Goal: Communication & Community: Answer question/provide support

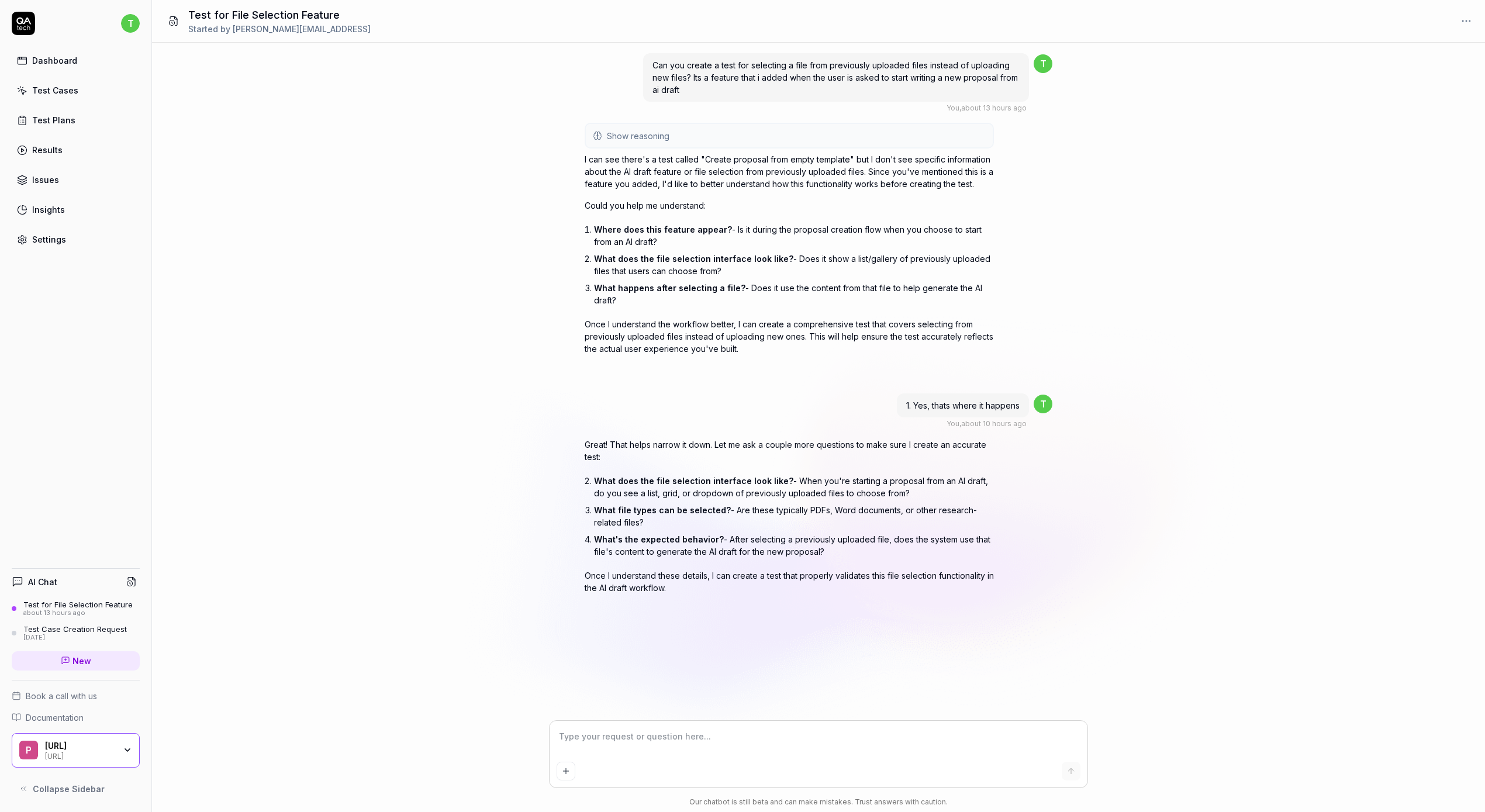
click at [68, 70] on link "Dashboard" at bounding box center [76, 60] width 128 height 23
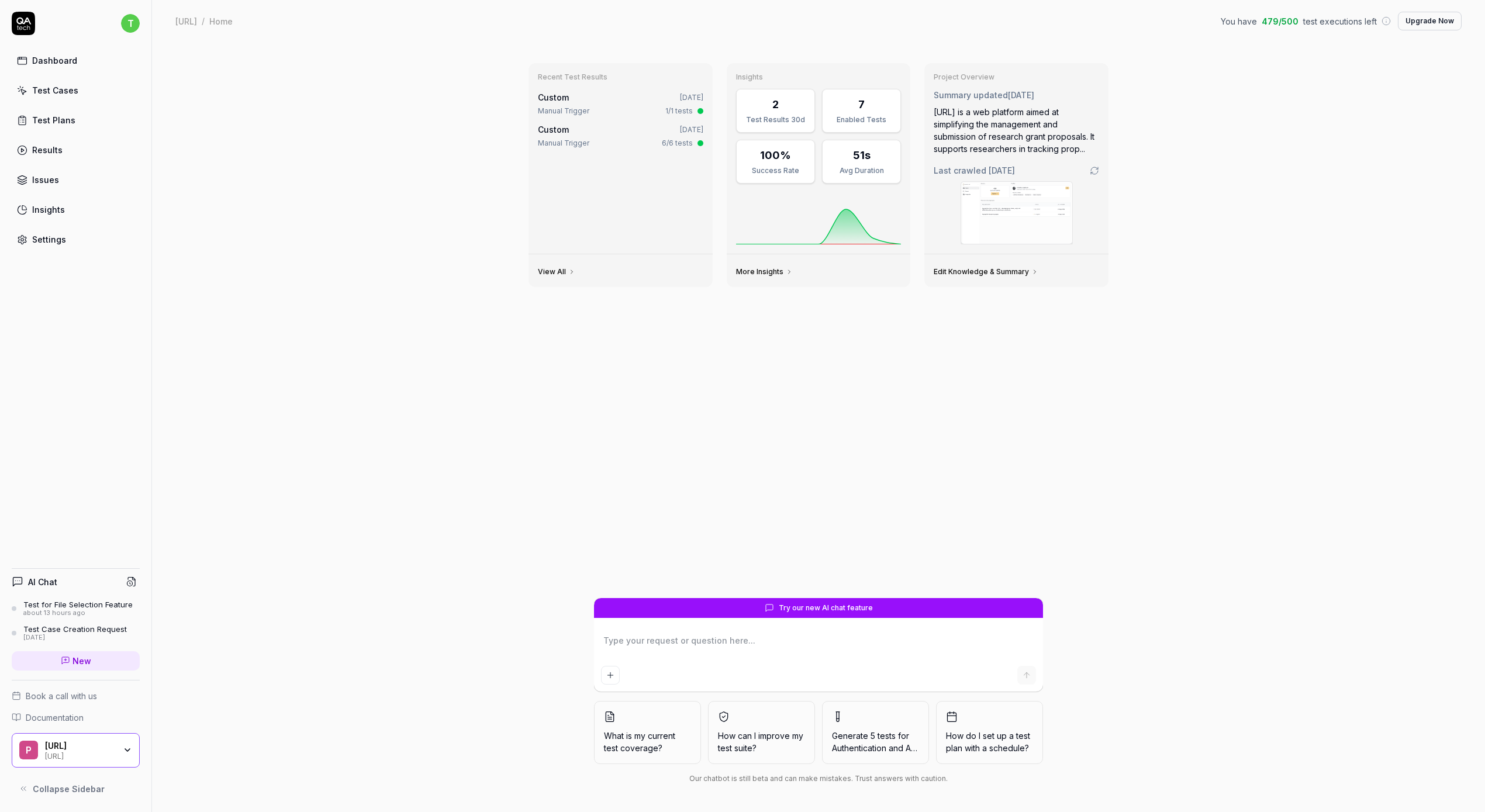
click at [51, 93] on div "Test Cases" at bounding box center [56, 90] width 46 height 12
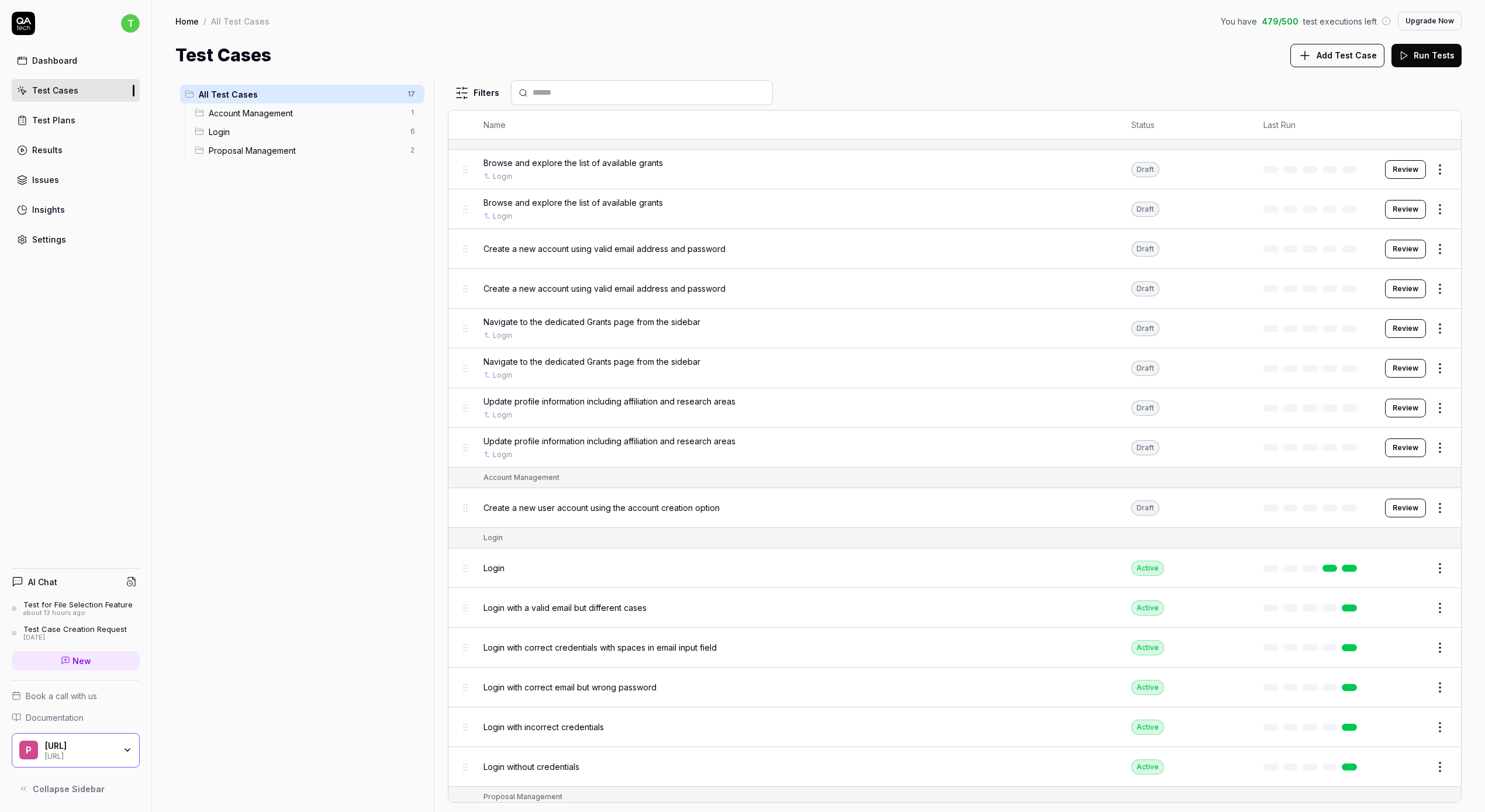
scroll to position [84, 0]
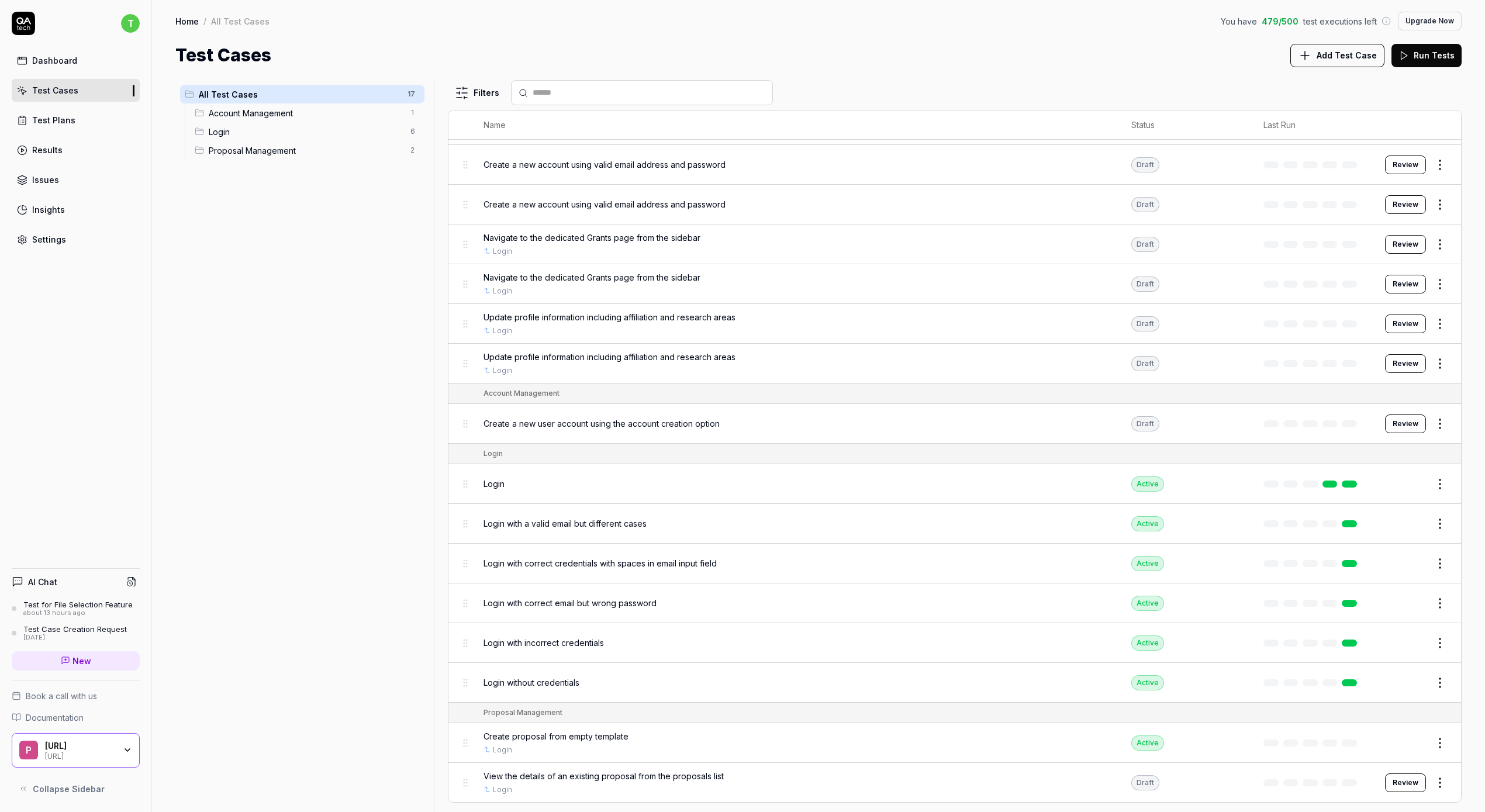
click at [71, 214] on link "Insights" at bounding box center [76, 209] width 128 height 23
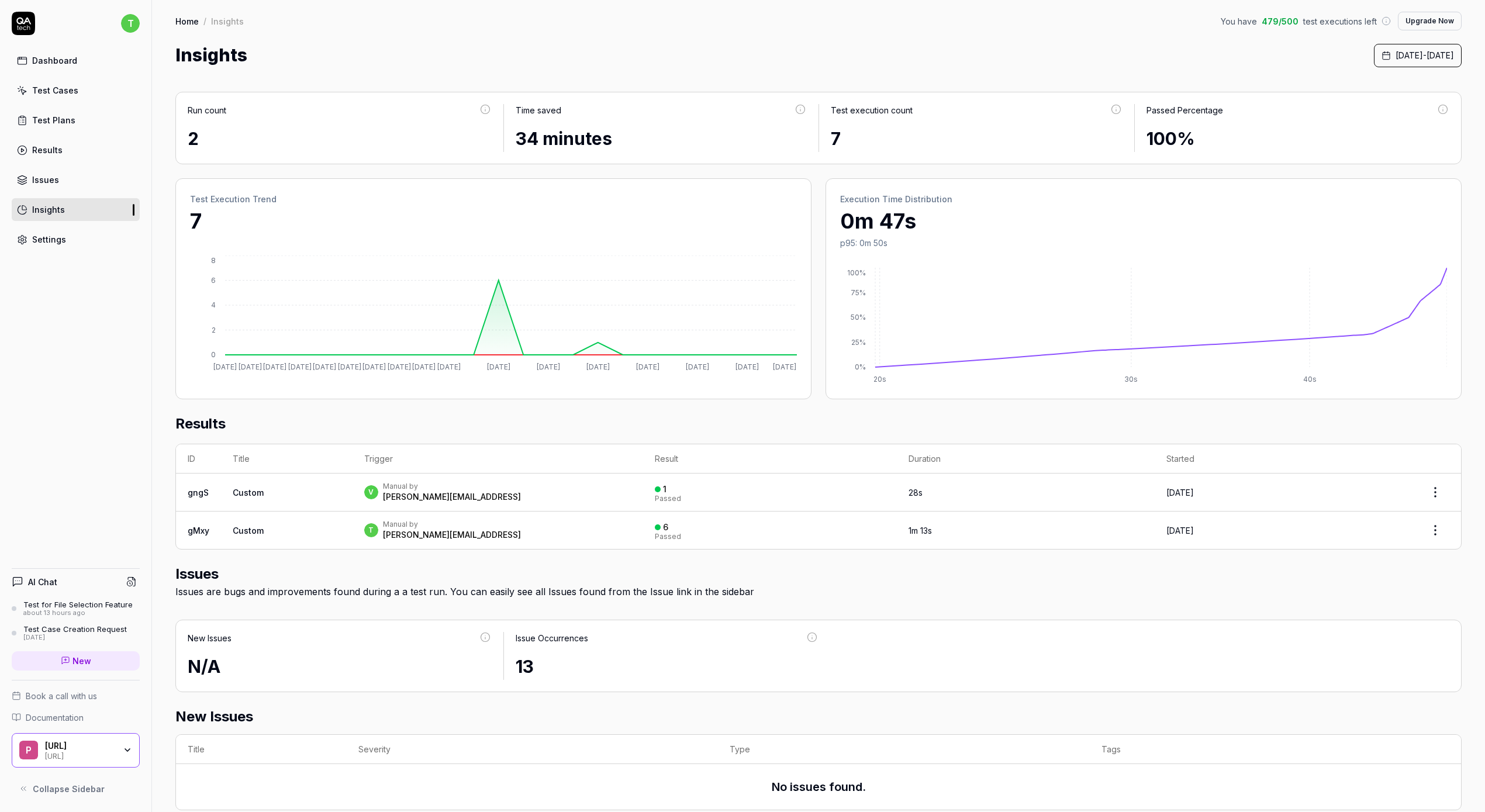
click at [52, 62] on div "Dashboard" at bounding box center [55, 60] width 45 height 12
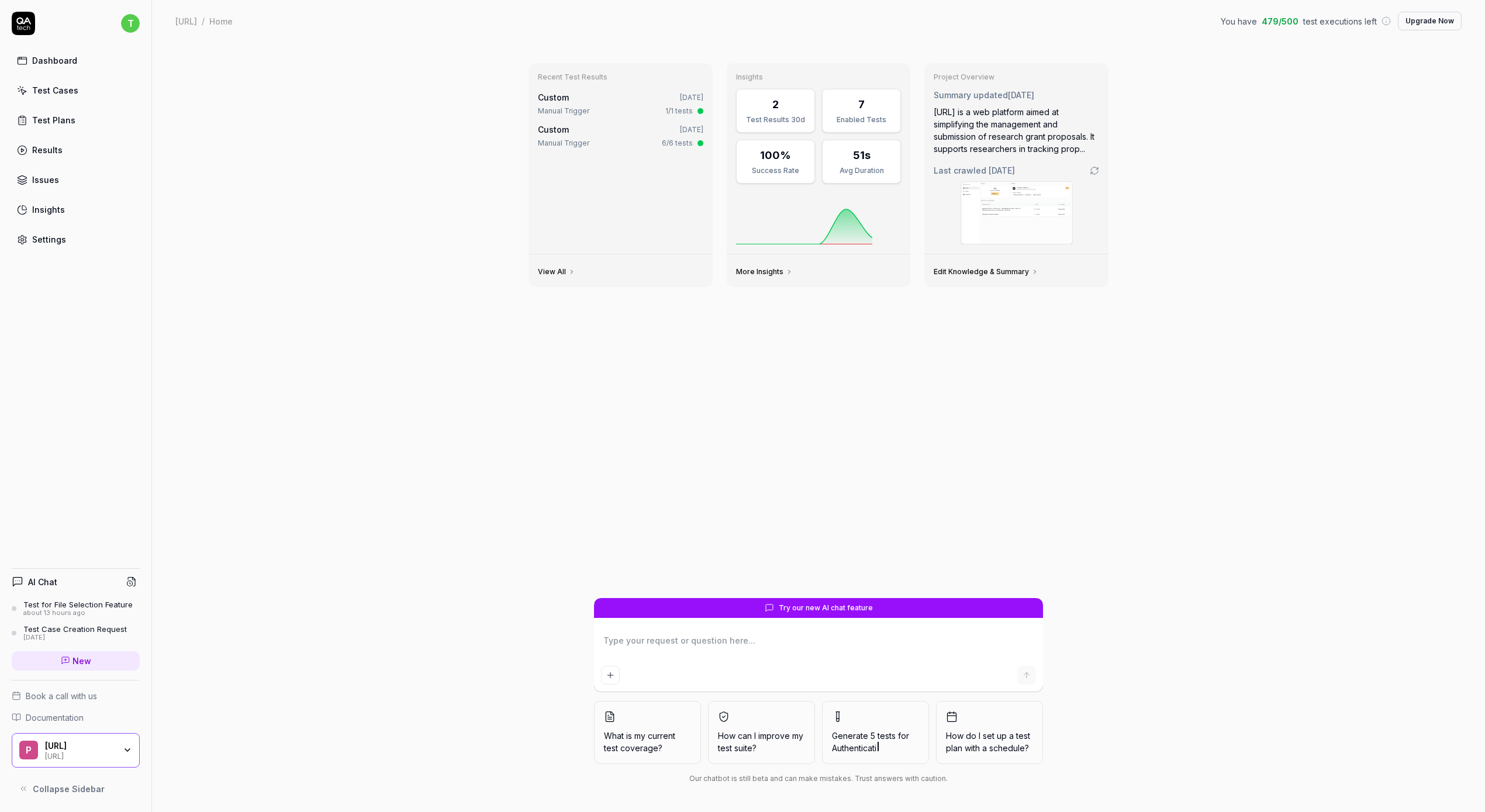
click at [78, 611] on div "about 13 hours ago" at bounding box center [78, 613] width 109 height 8
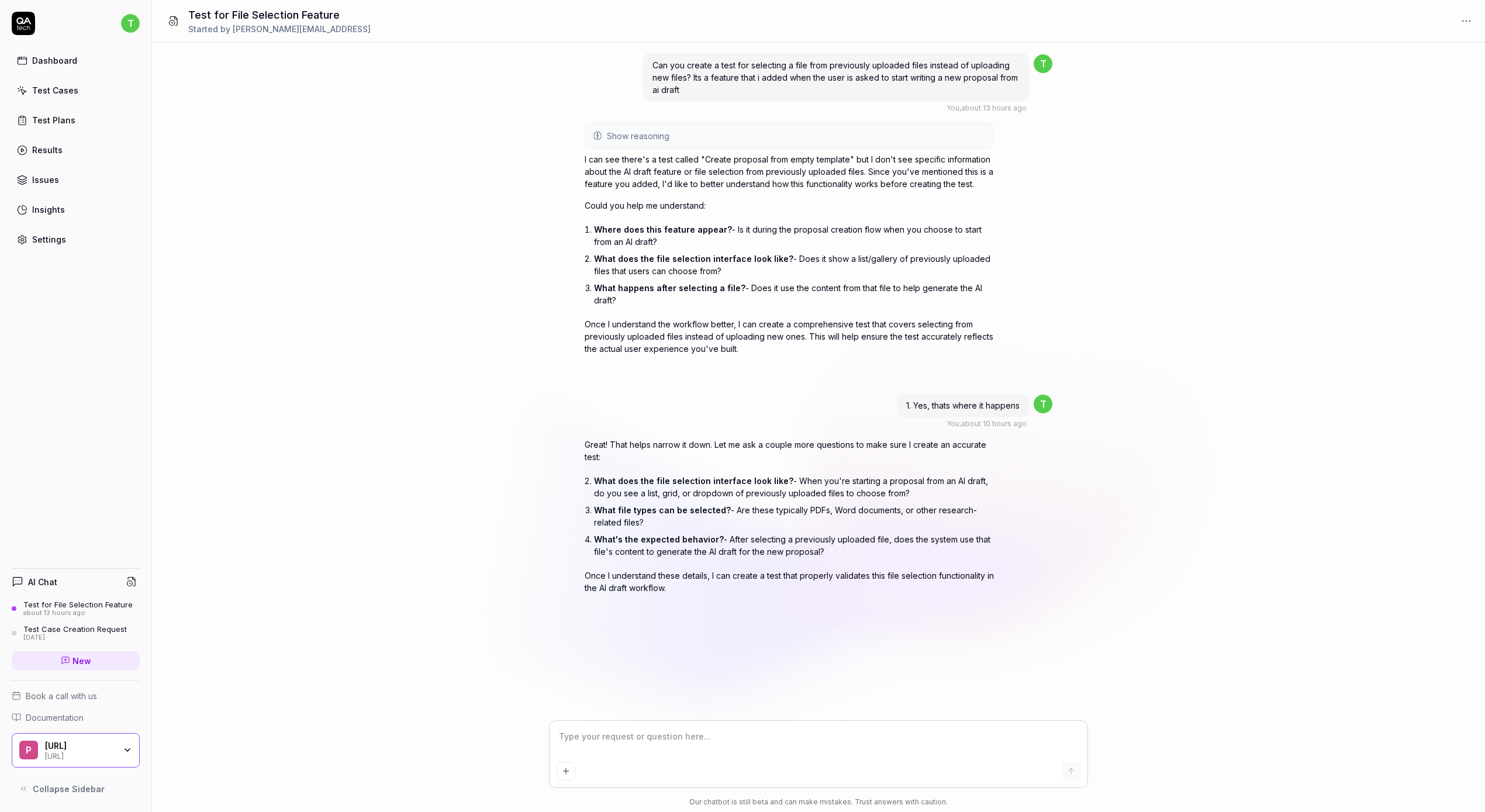
click at [624, 751] on textarea at bounding box center [818, 742] width 524 height 29
type textarea "*"
type textarea "I"
type textarea "*"
type textarea "I"
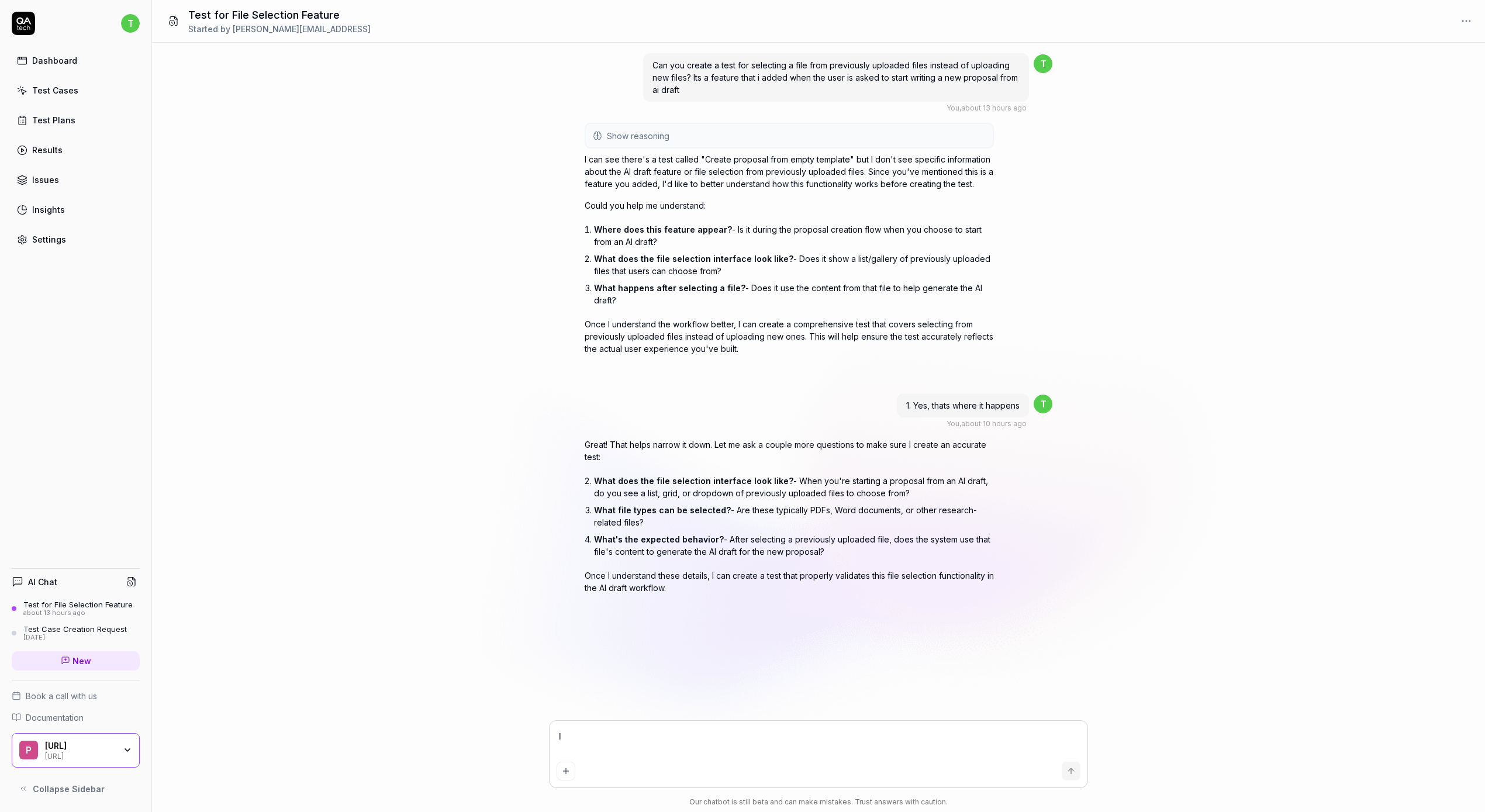
type textarea "*"
type textarea "I t"
type textarea "*"
type textarea "I th"
type textarea "*"
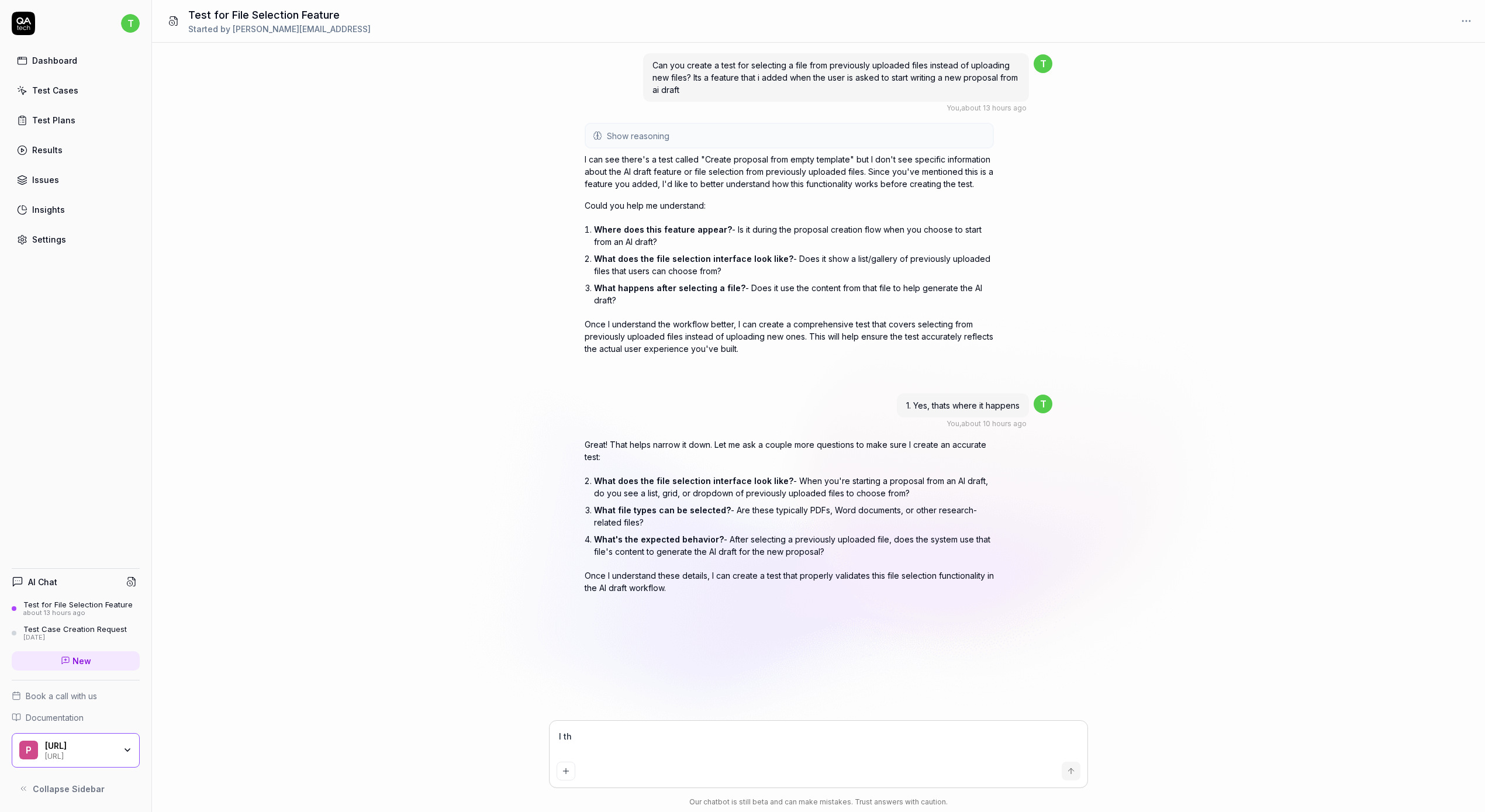
type textarea "I thi"
type textarea "*"
type textarea "I thin"
type textarea "*"
type textarea "I thin"
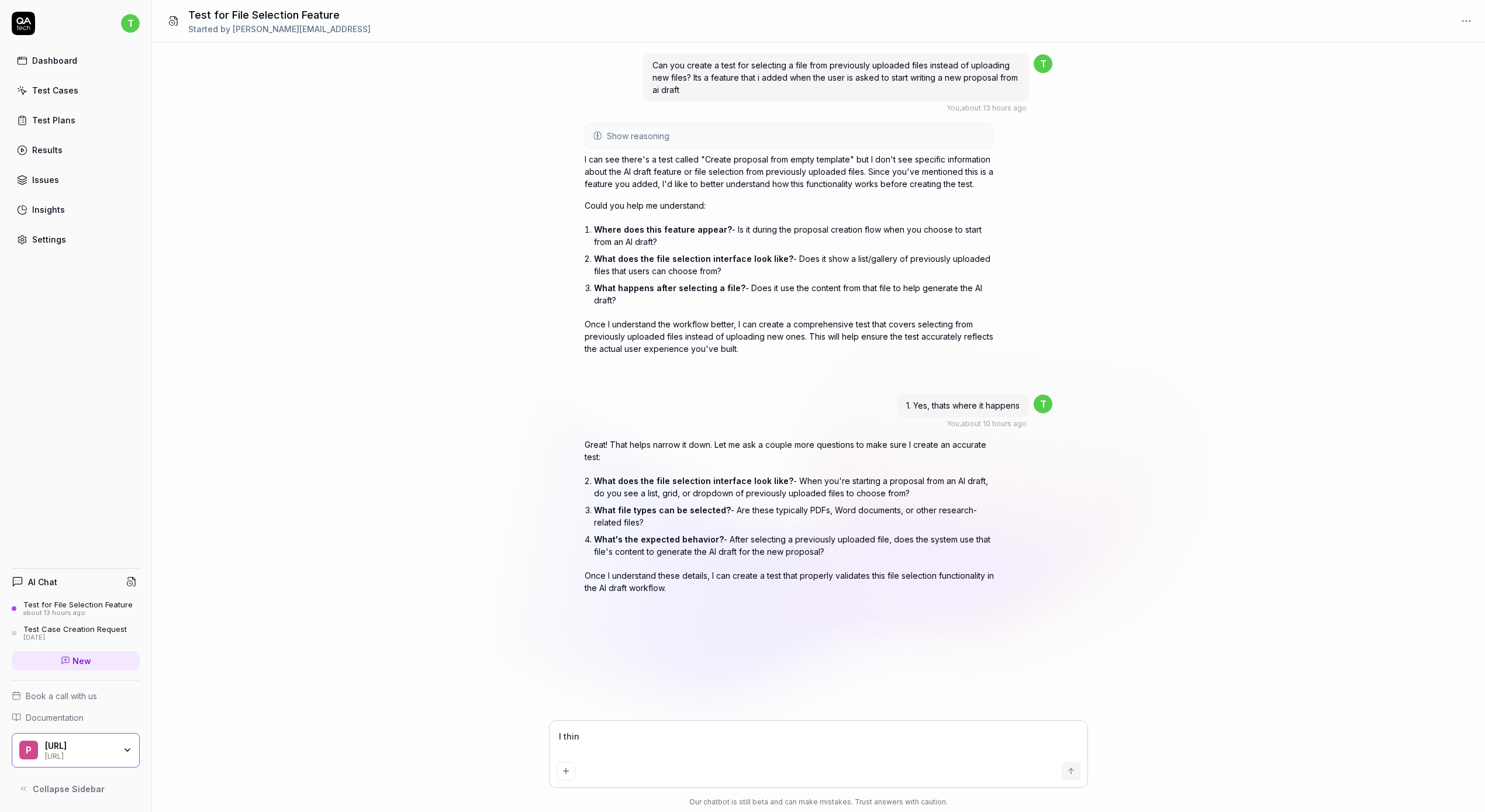
type textarea "*"
type textarea "I thin"
type textarea "*"
type textarea "I think"
type textarea "*"
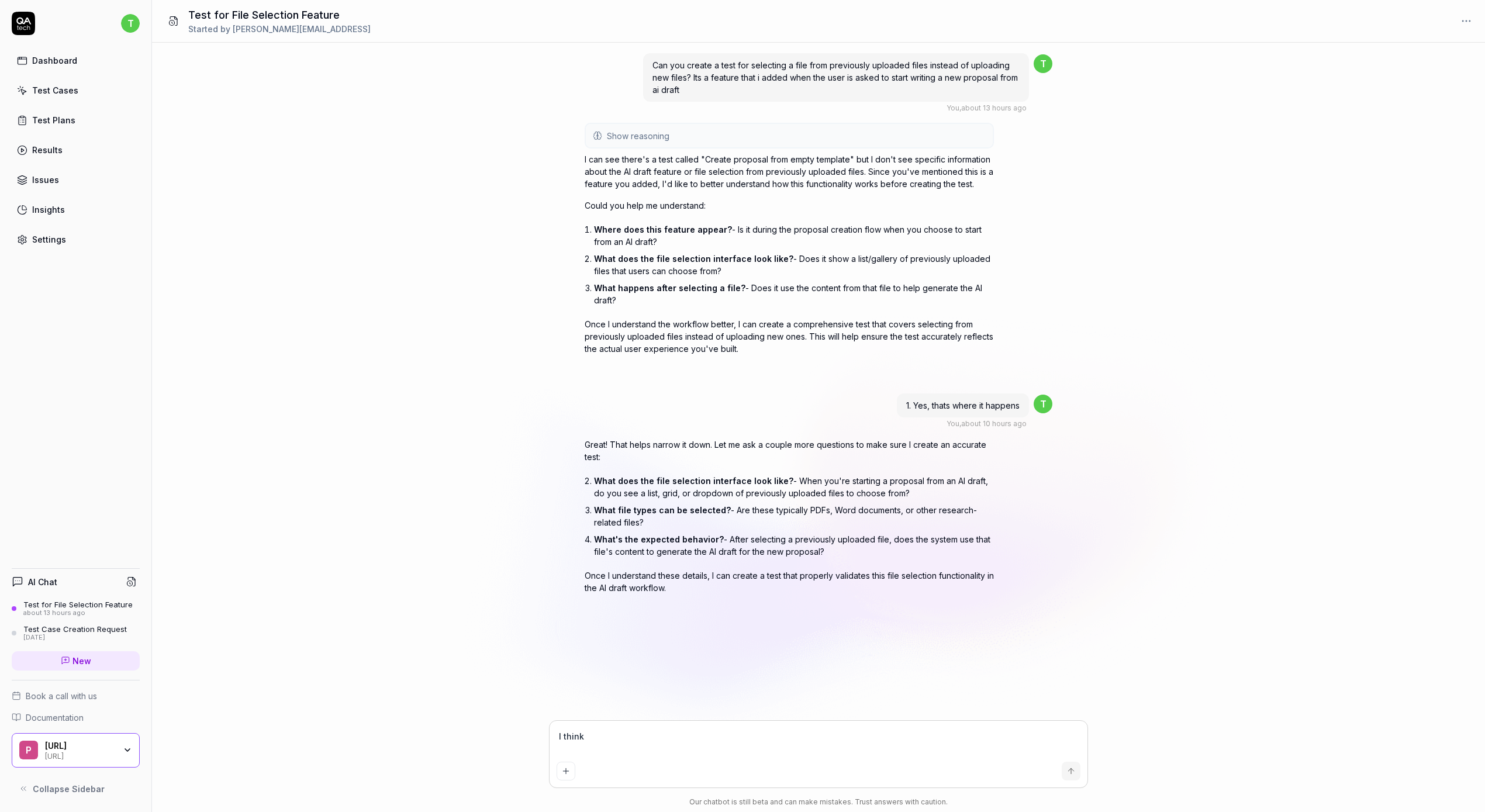
type textarea "I think"
type textarea "*"
type textarea "I think y"
type textarea "*"
type textarea "I think yo"
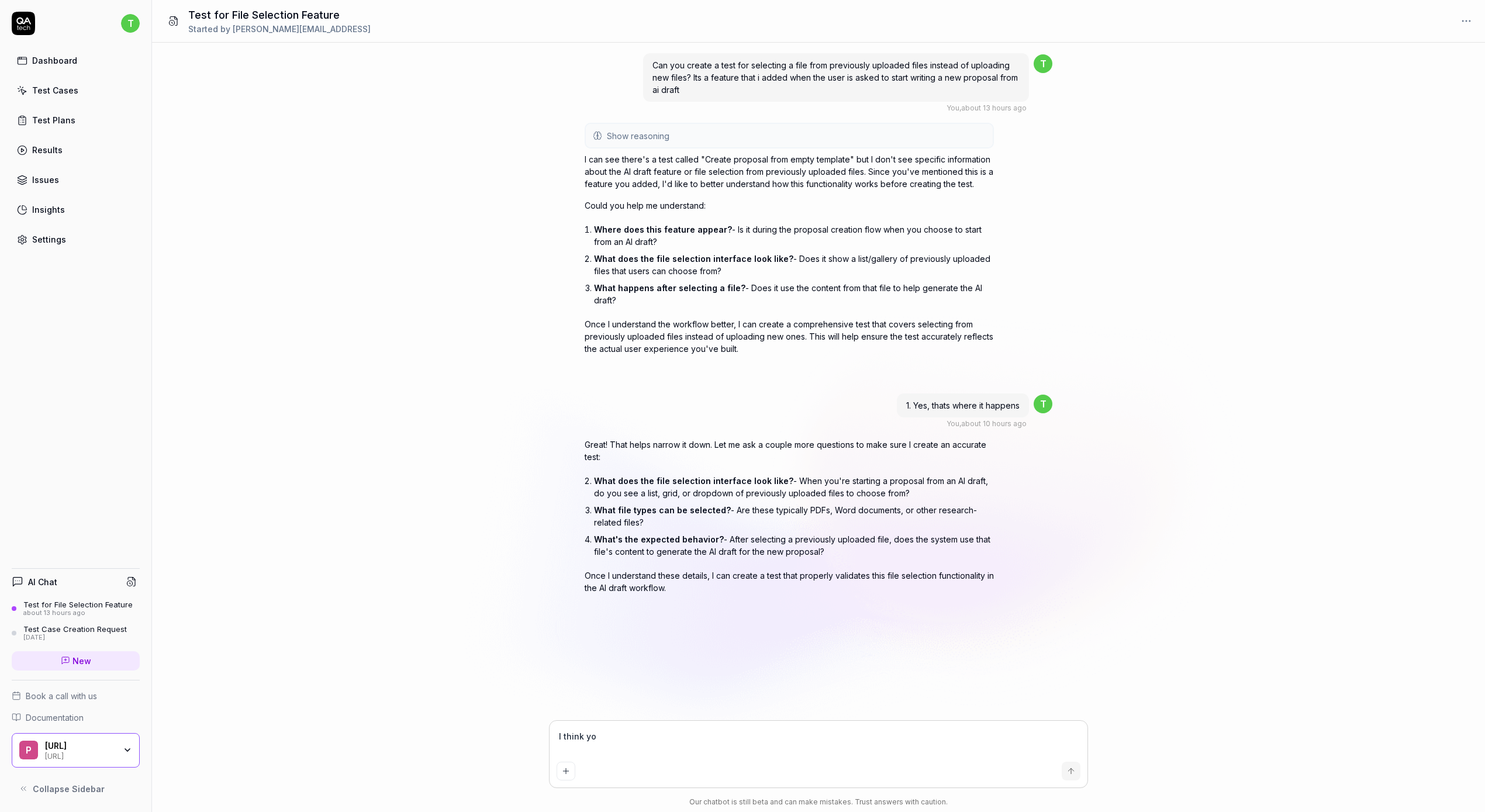
type textarea "*"
type textarea "I think you"
type textarea "*"
type textarea "I think you n"
type textarea "*"
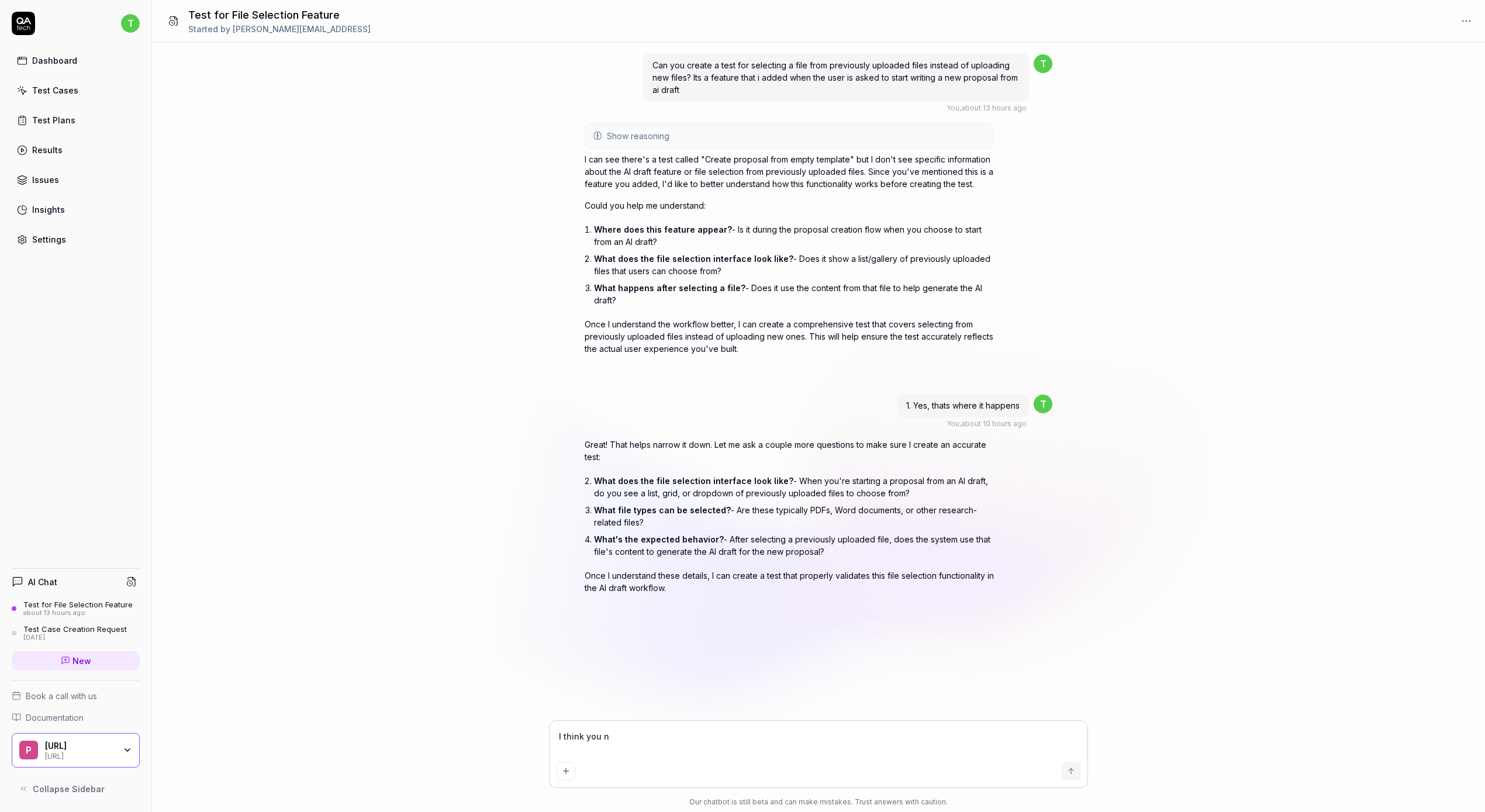
type textarea "I think you ne"
type textarea "*"
type textarea "I think you nee"
type textarea "*"
type textarea "I think you need"
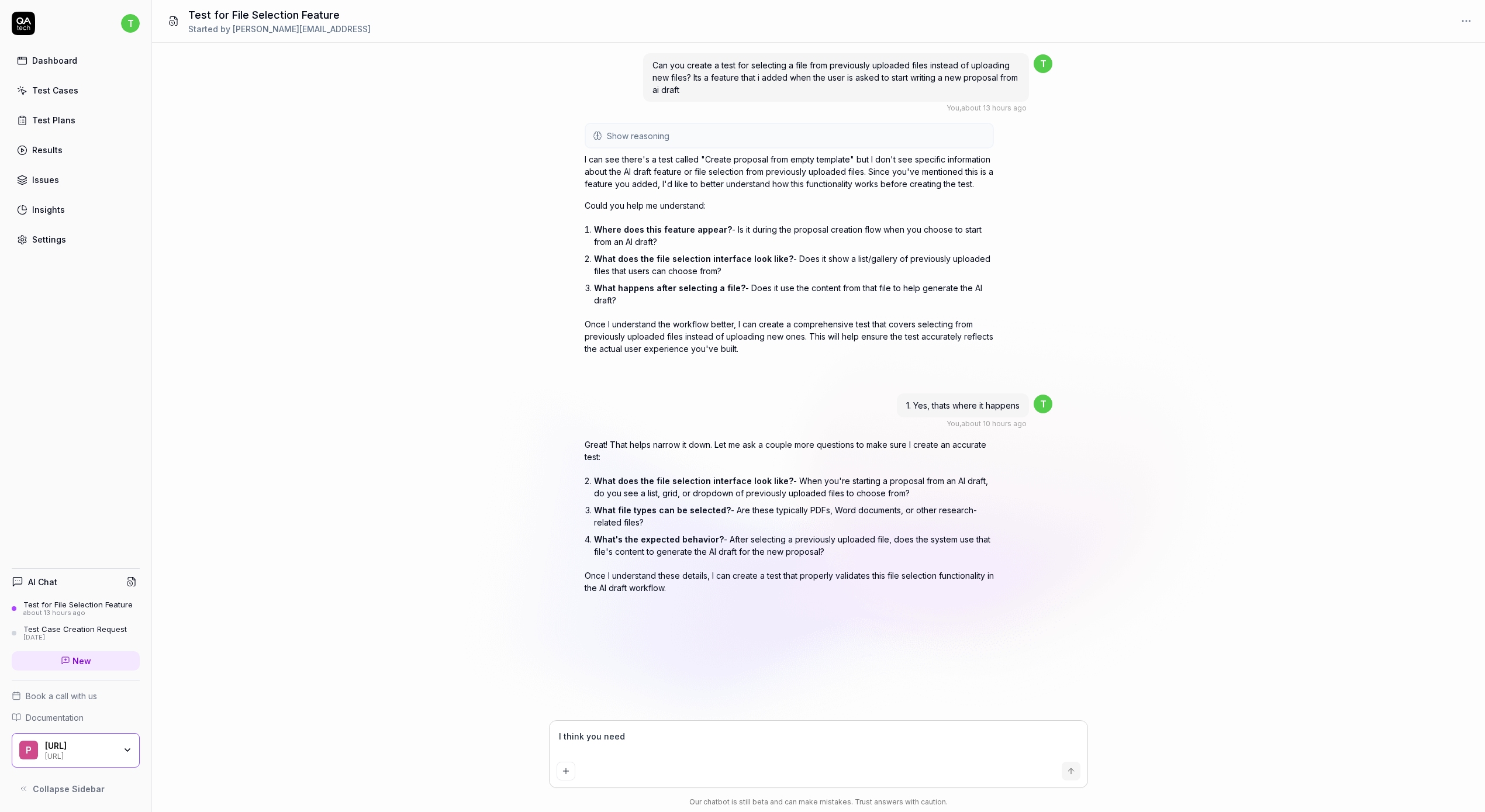
type textarea "*"
type textarea "I think you need"
type textarea "*"
type textarea "I think you need t"
type textarea "*"
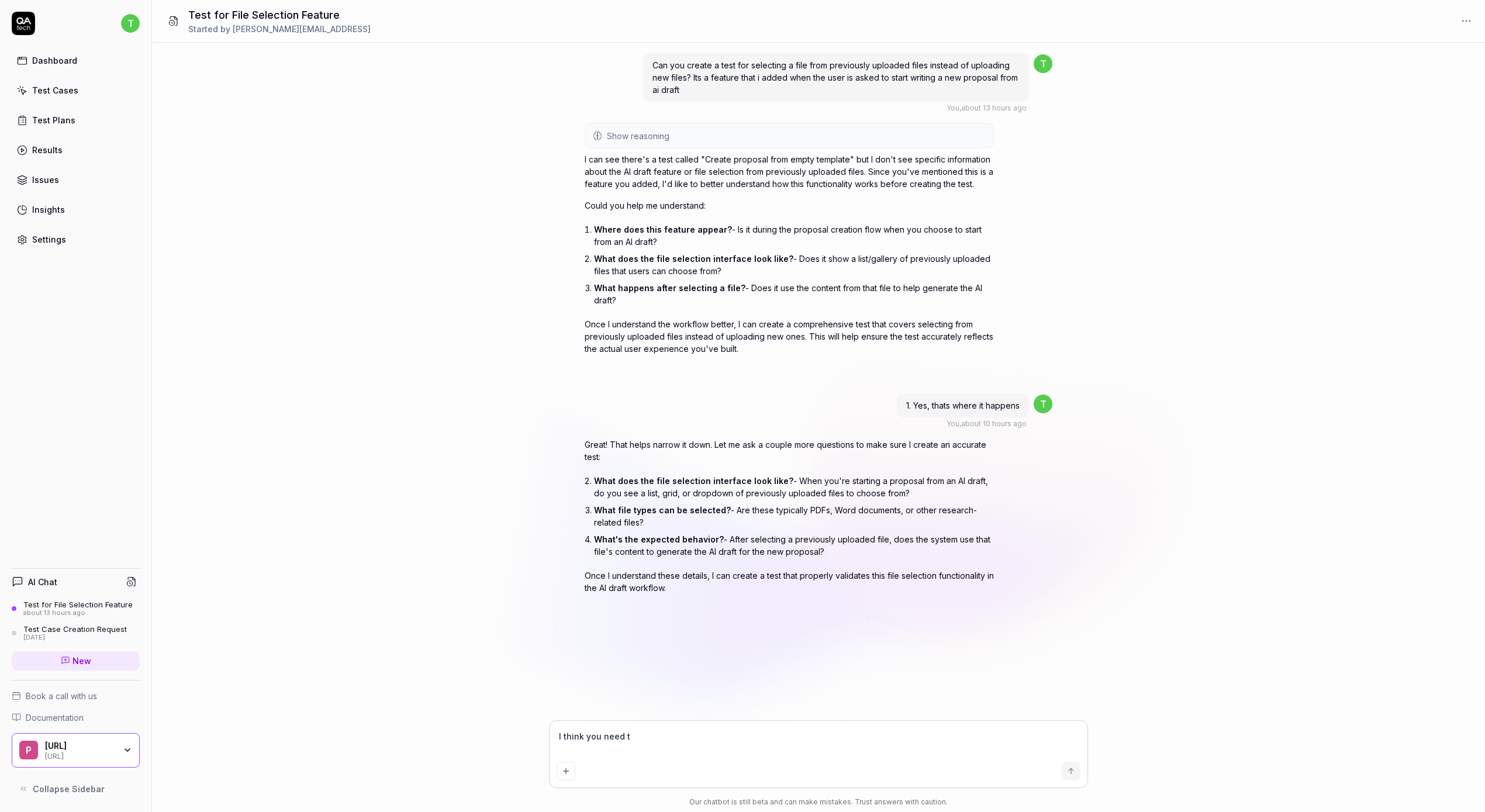
type textarea "I think you need to"
type textarea "*"
type textarea "I think you need to"
type textarea "*"
type textarea "I think you need to d"
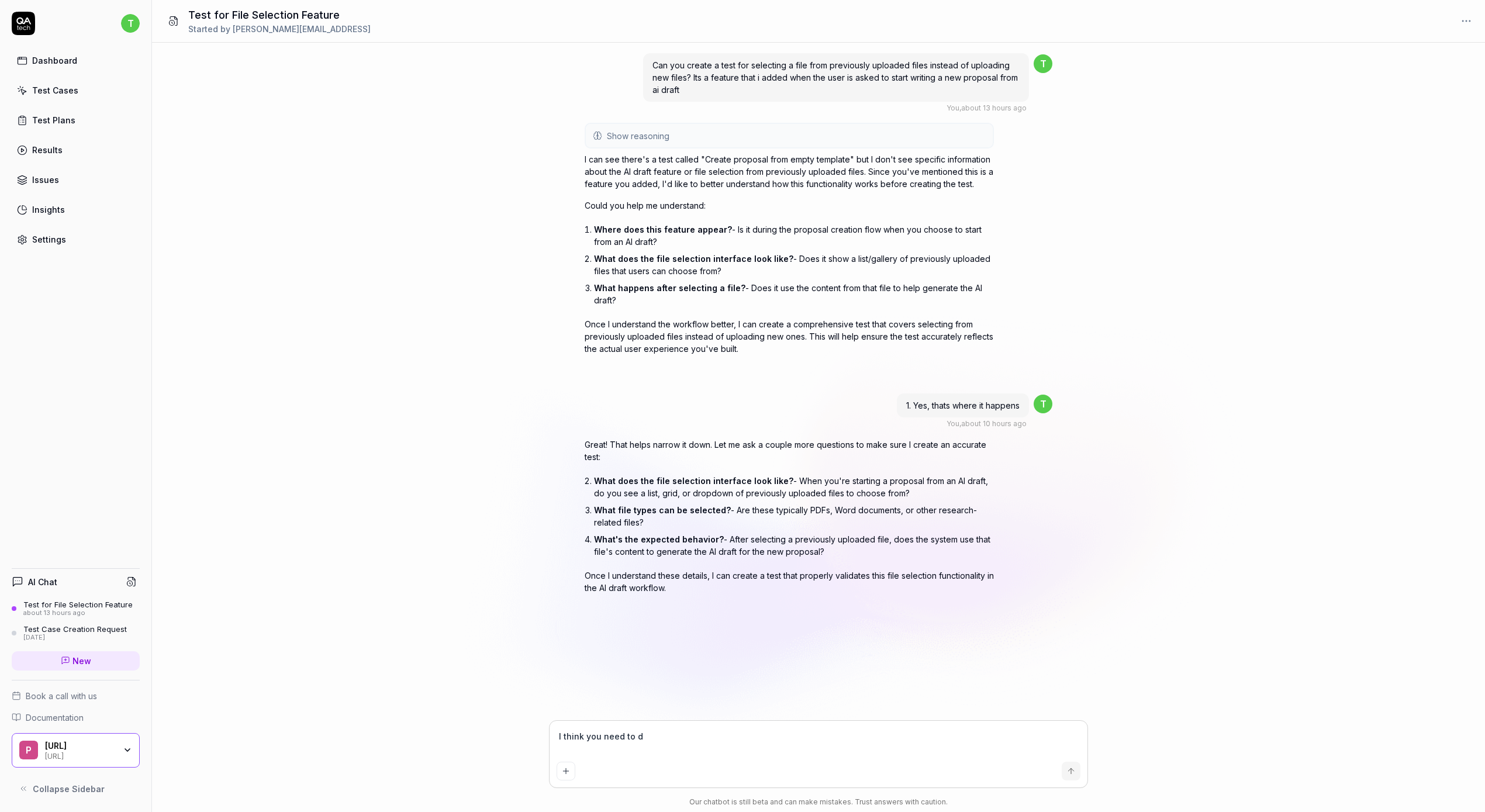
type textarea "*"
type textarea "I think you need to do"
type textarea "*"
type textarea "I think you need to do"
type textarea "*"
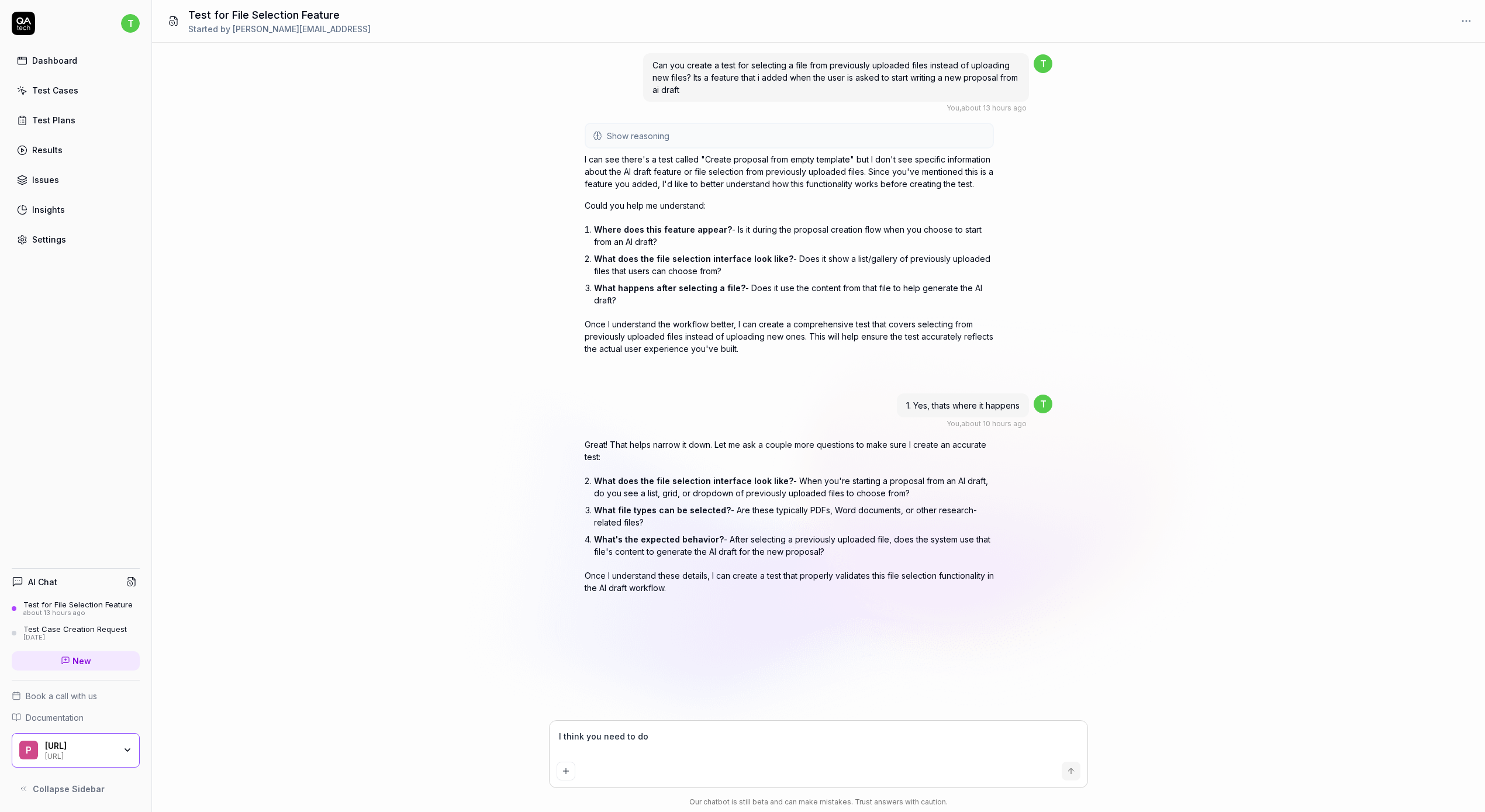
type textarea "I think you need to do i"
type textarea "*"
type textarea "I think you need to do"
type textarea "*"
type textarea "I think you need to do a"
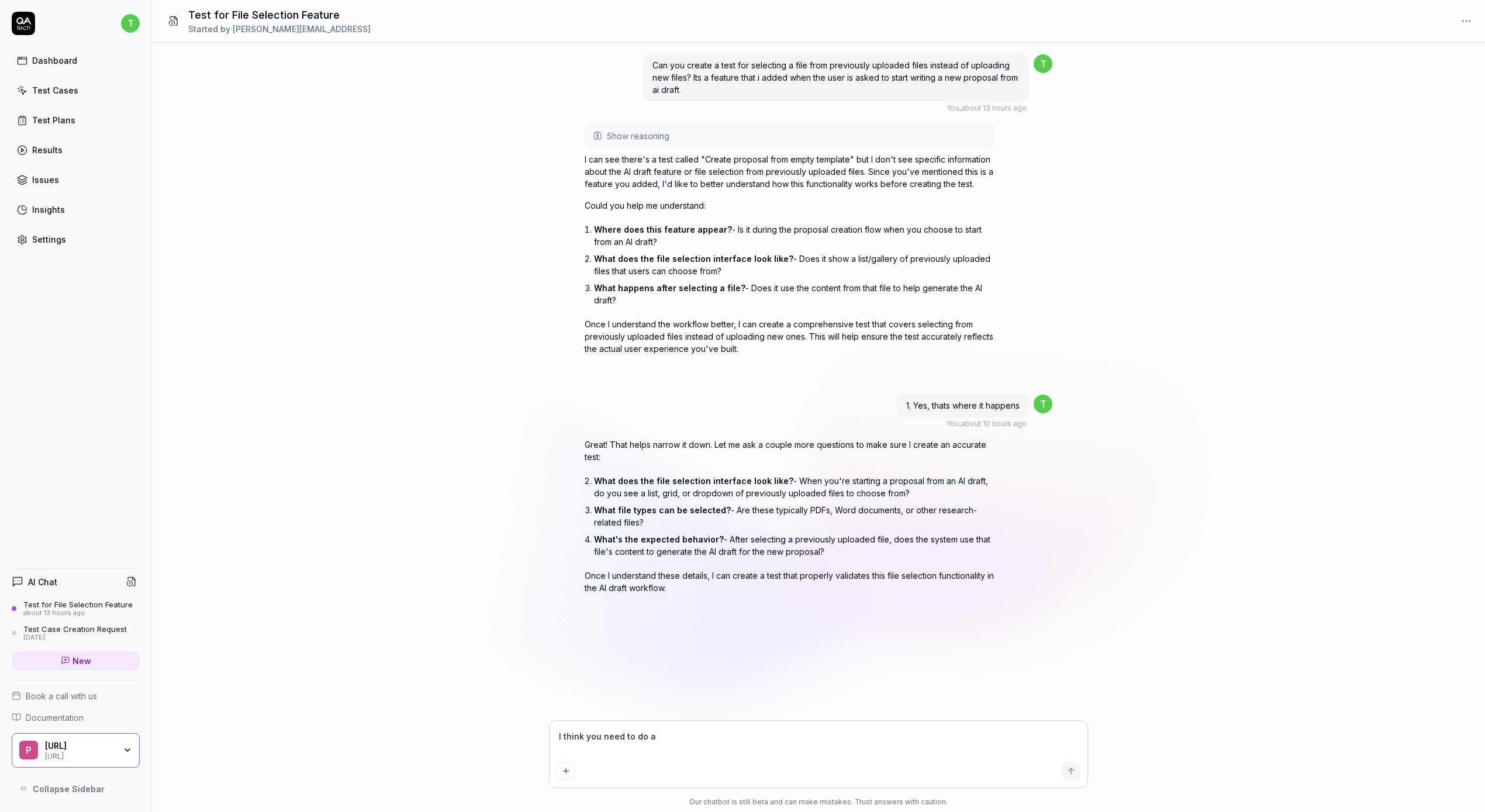
type textarea "*"
type textarea "I think you need to do a"
type textarea "*"
type textarea "I think you need to do a ne"
type textarea "*"
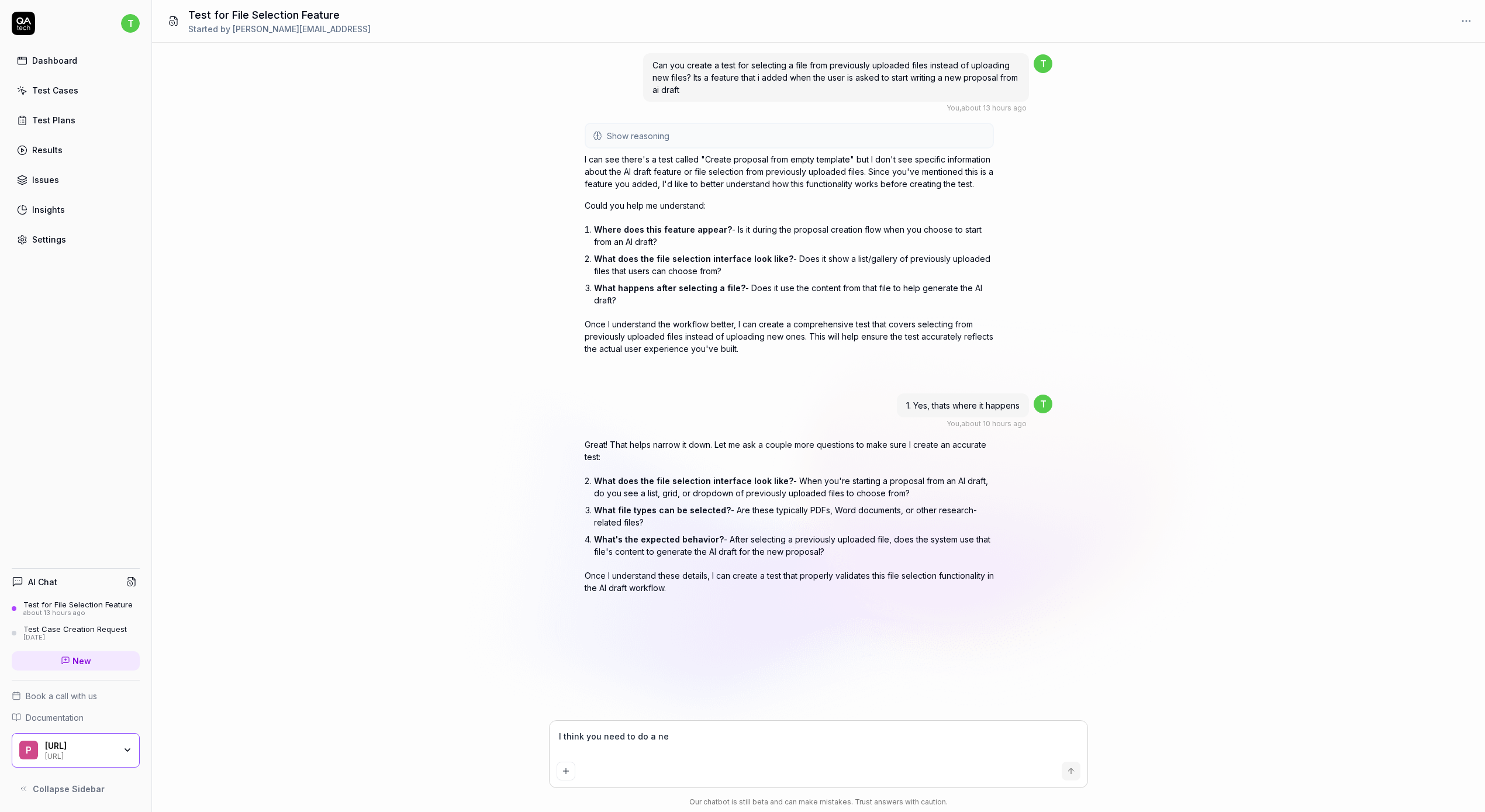
type textarea "I think you need to do a new"
type textarea "*"
type textarea "I think you need to do a new"
type textarea "*"
type textarea "I think you need to do a new a"
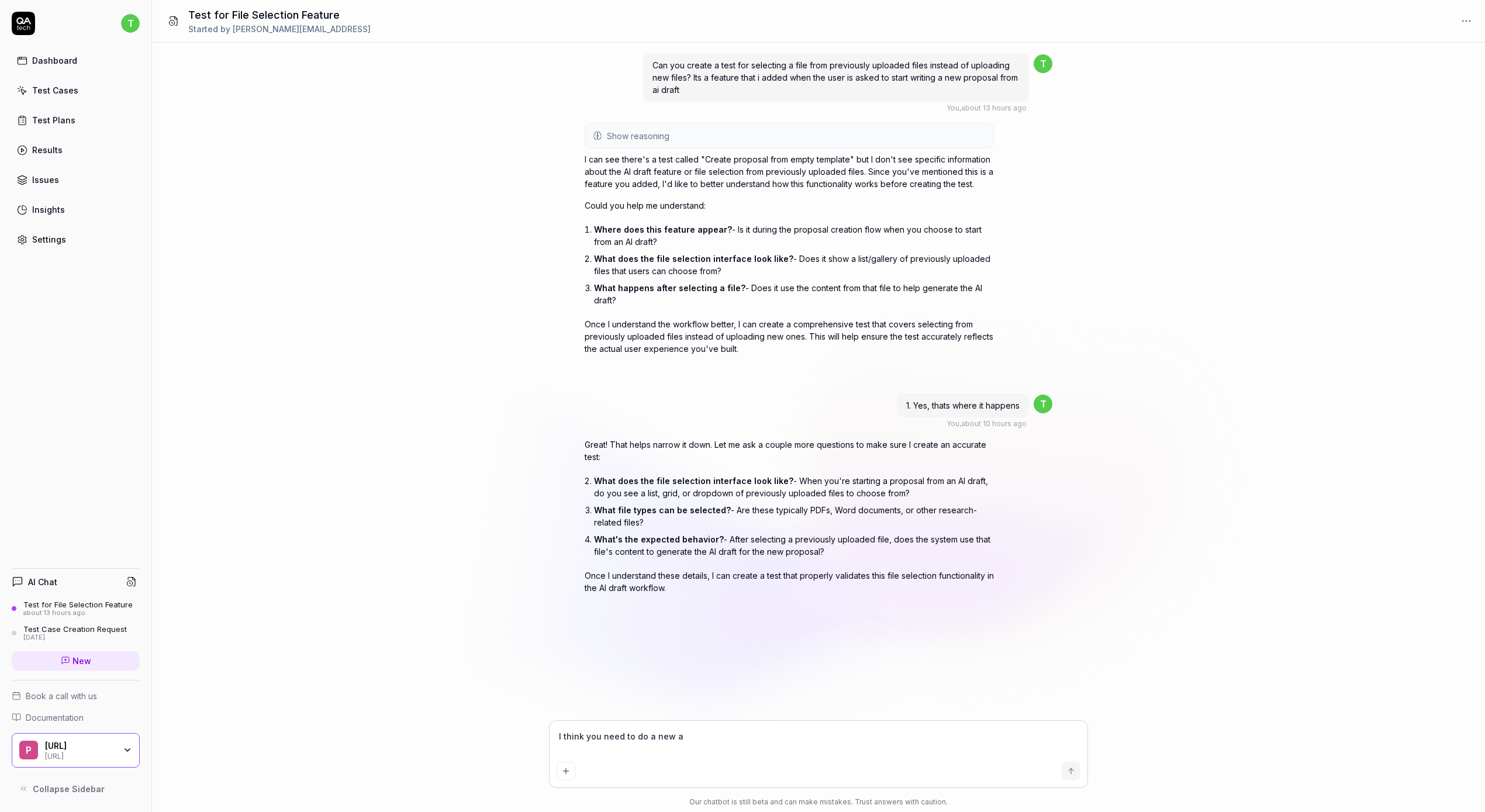
type textarea "*"
type textarea "I think you need to do a new an"
type textarea "*"
type textarea "I think you need to do a new [PERSON_NAME]"
type textarea "*"
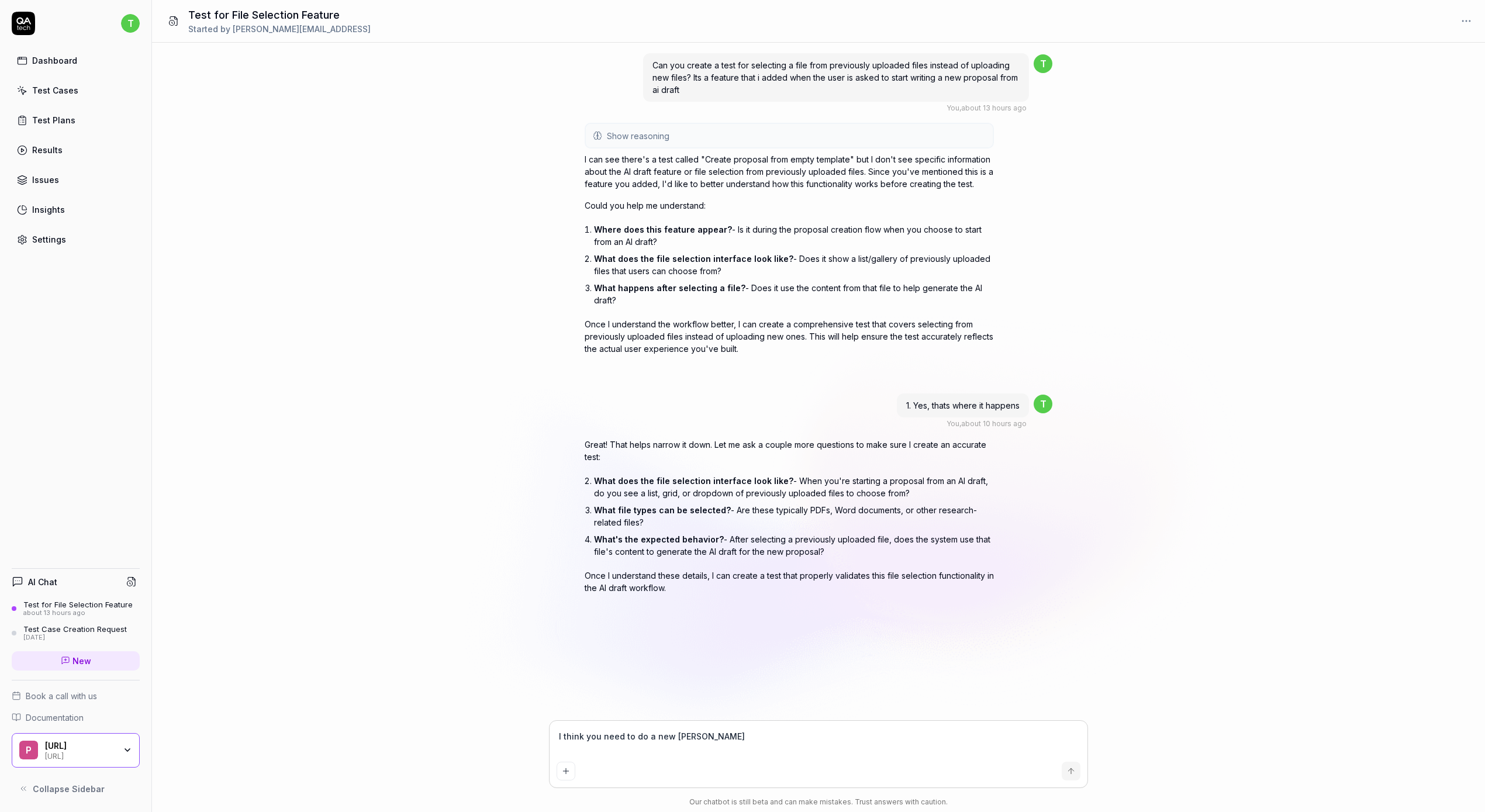
type textarea "I think you need to do a new anal"
type textarea "*"
type textarea "I think you need to do a new analy"
type textarea "*"
type textarea "I think you need to do a new analyz"
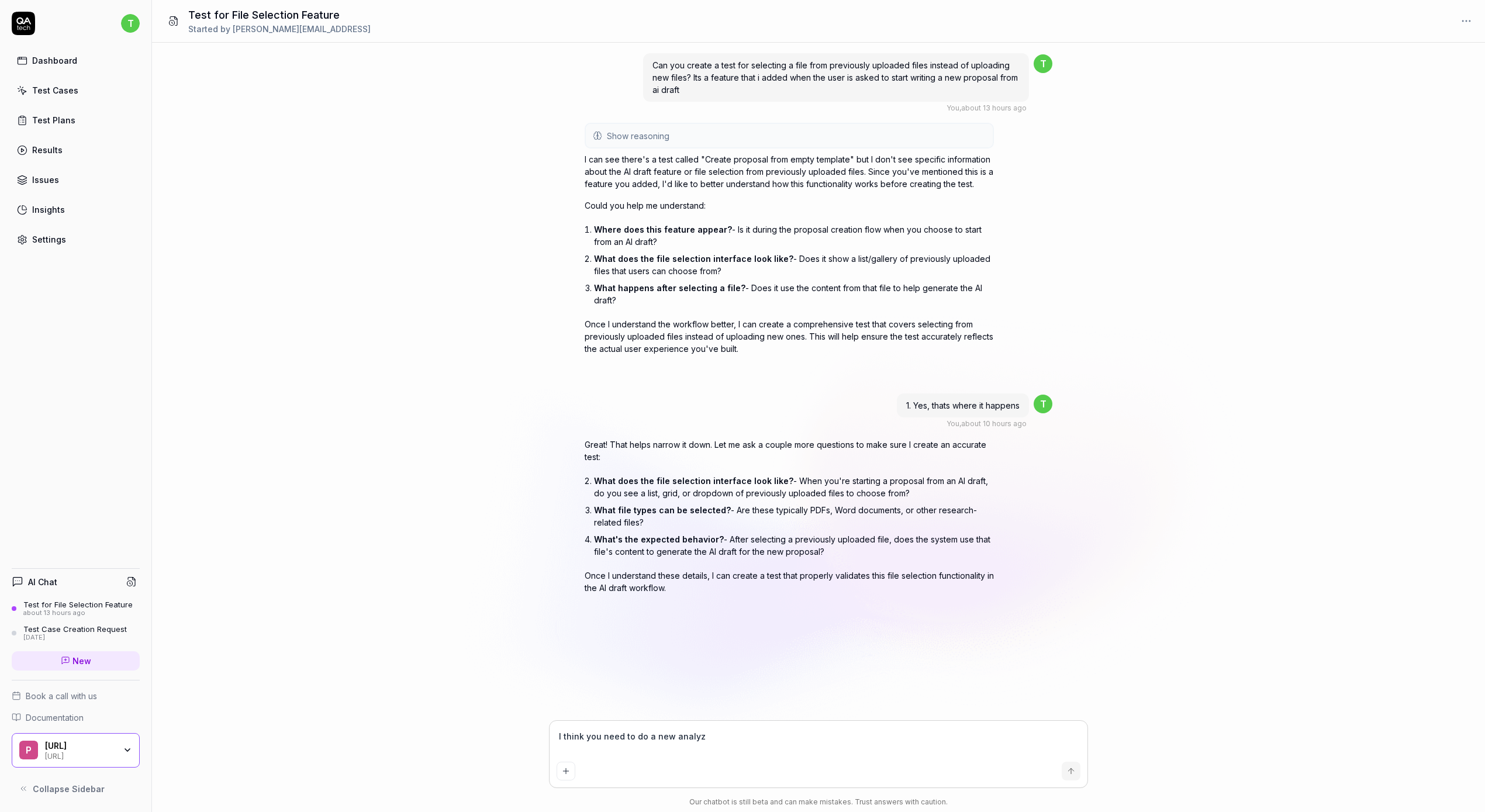
type textarea "*"
type textarea "I think you need to do a new analy"
type textarea "*"
type textarea "I think you need to do a new analys"
type textarea "*"
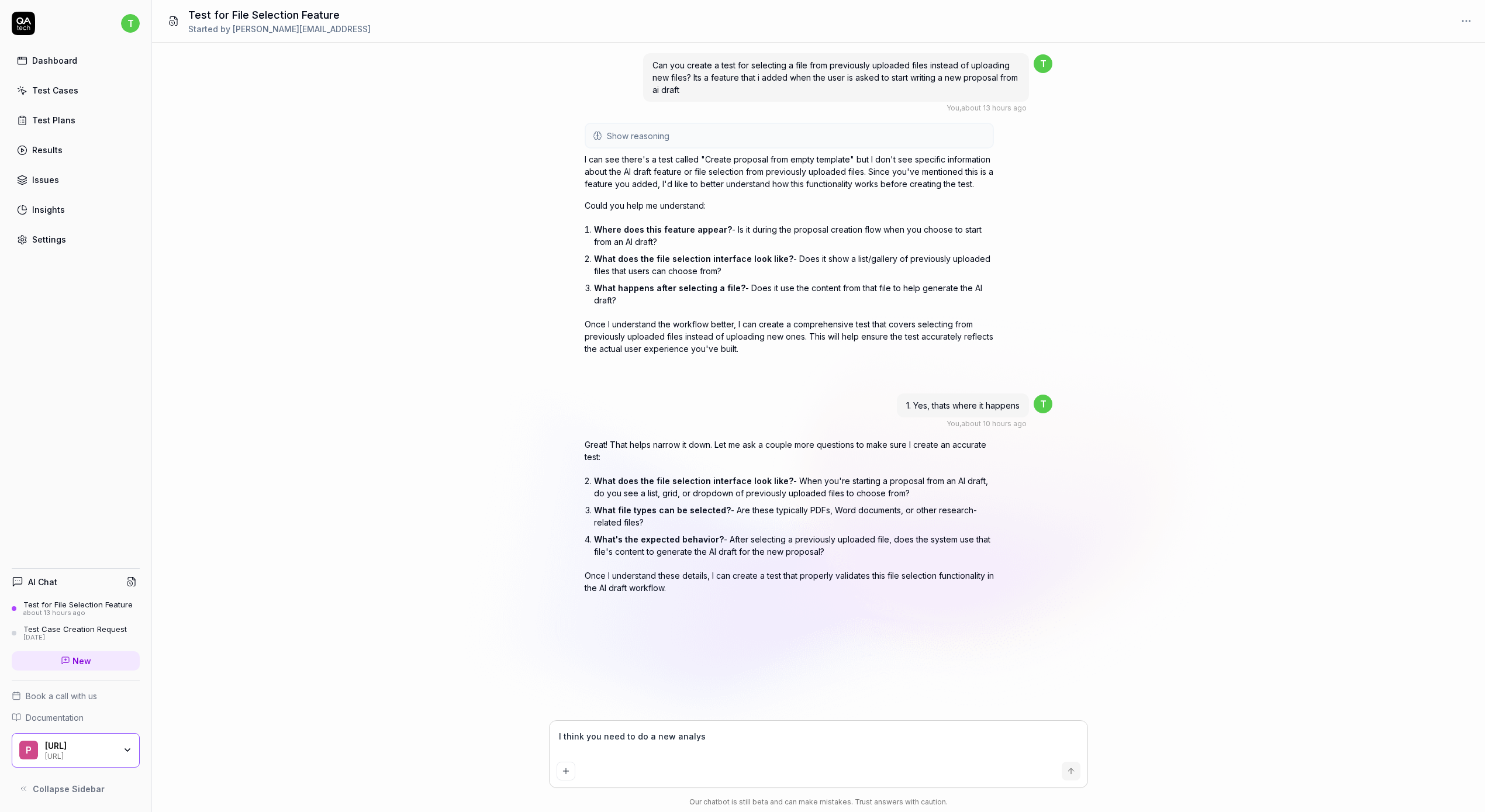
type textarea "I think you need to do a new analysi"
type textarea "*"
type textarea "I think you need to do a new analysis"
type textarea "*"
type textarea "I think you need to do a new analysis"
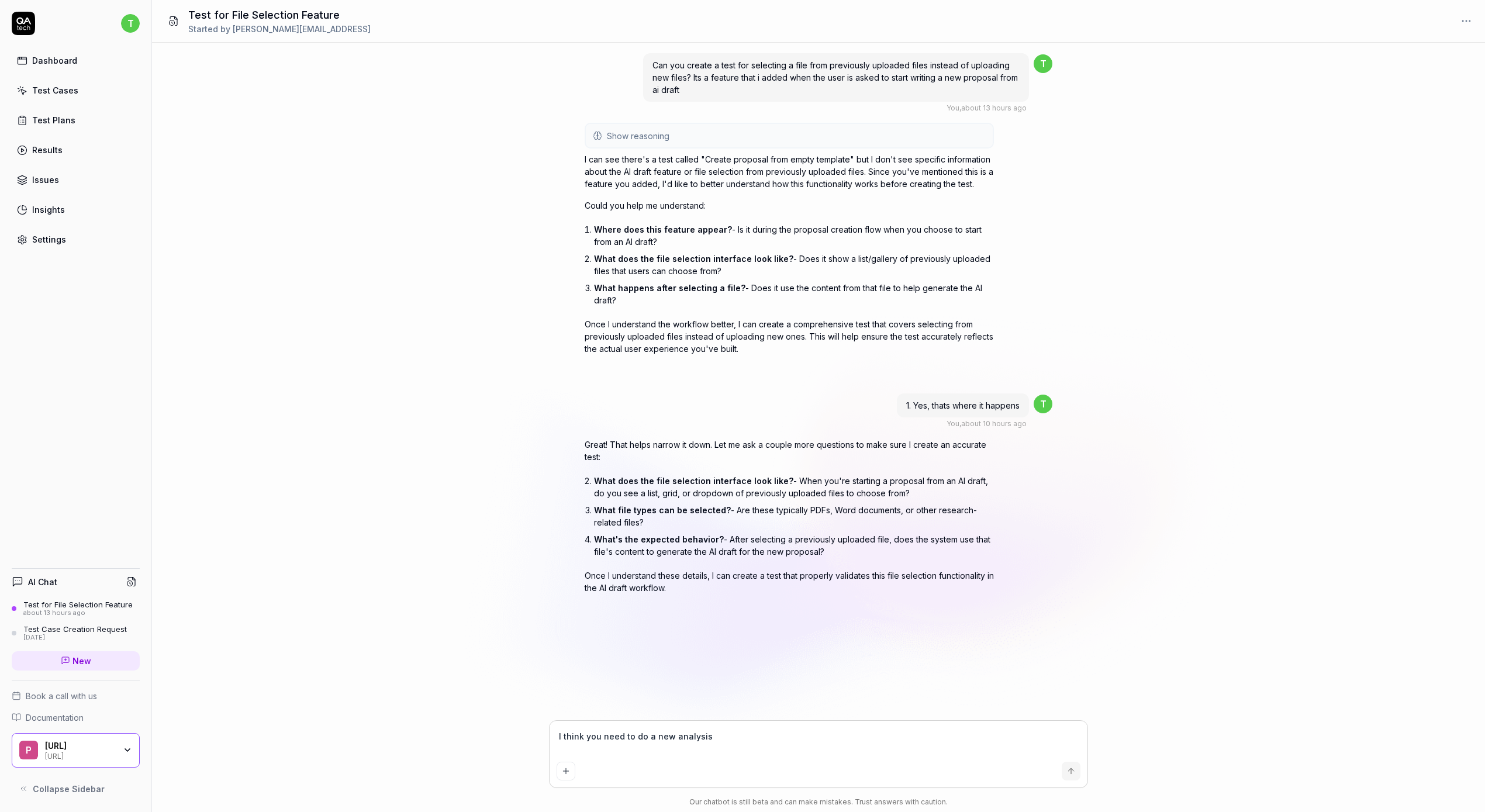
type textarea "*"
type textarea "I think you need to do a new analysis o"
type textarea "*"
type textarea "I think you need to do a new analysis of"
type textarea "*"
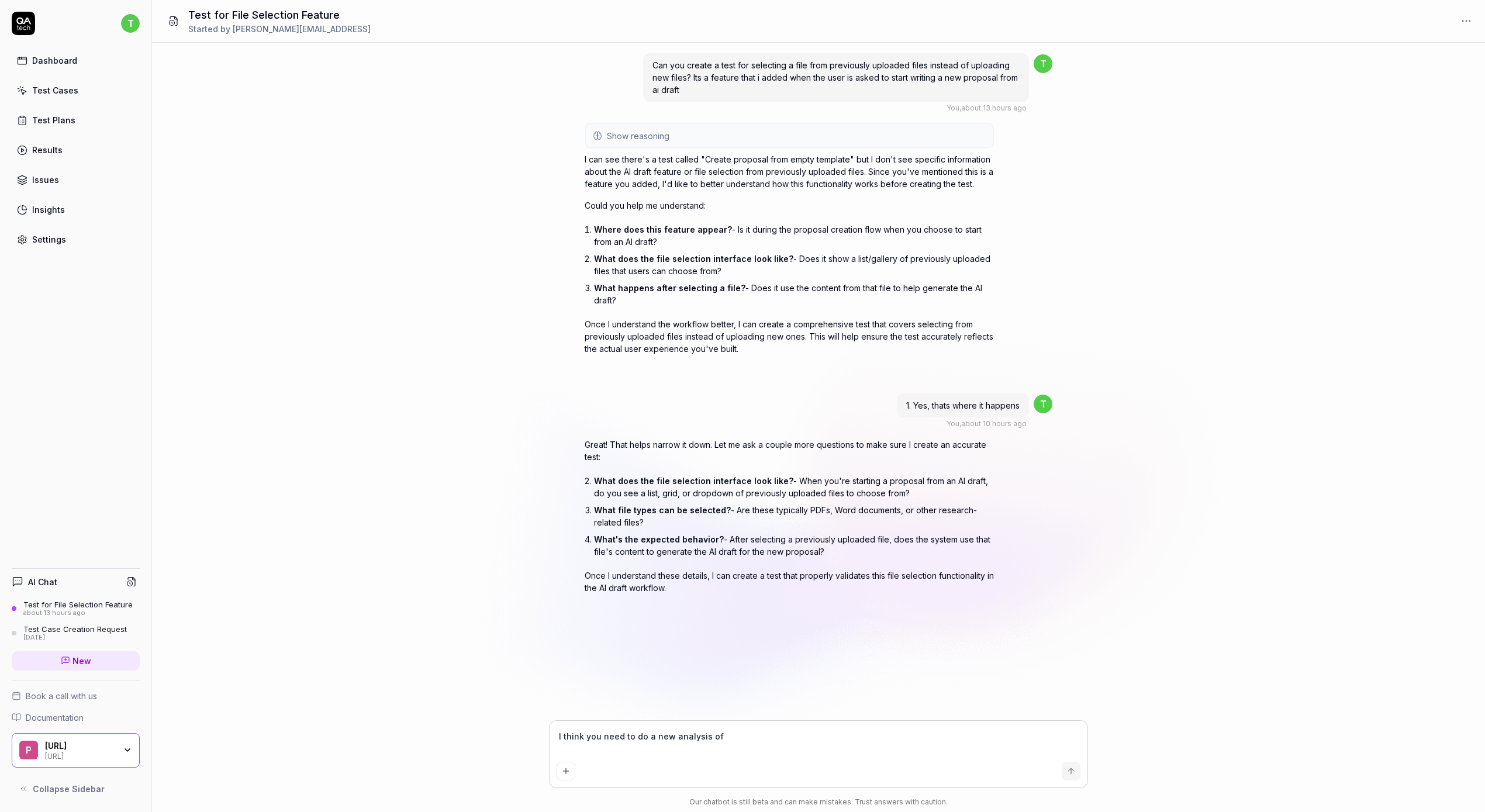
type textarea "I think you need to do a new analysis of"
type textarea "*"
type textarea "I think you need to do a new analysis of t"
type textarea "*"
type textarea "I think you need to do a new analysis of th"
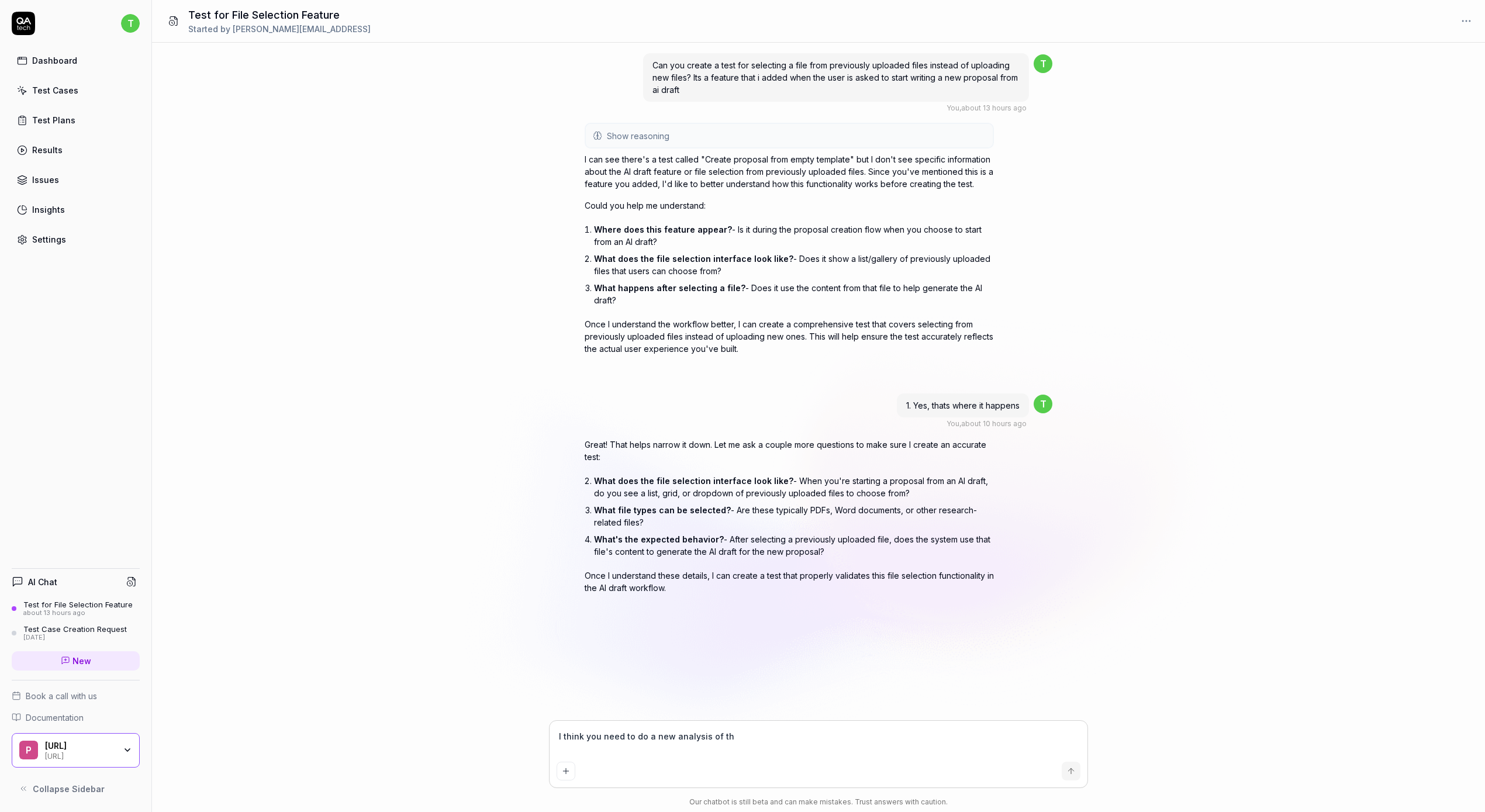
type textarea "*"
type textarea "I think you need to do a new analysis of the"
type textarea "*"
type textarea "I think you need to do a new analysis of the"
type textarea "*"
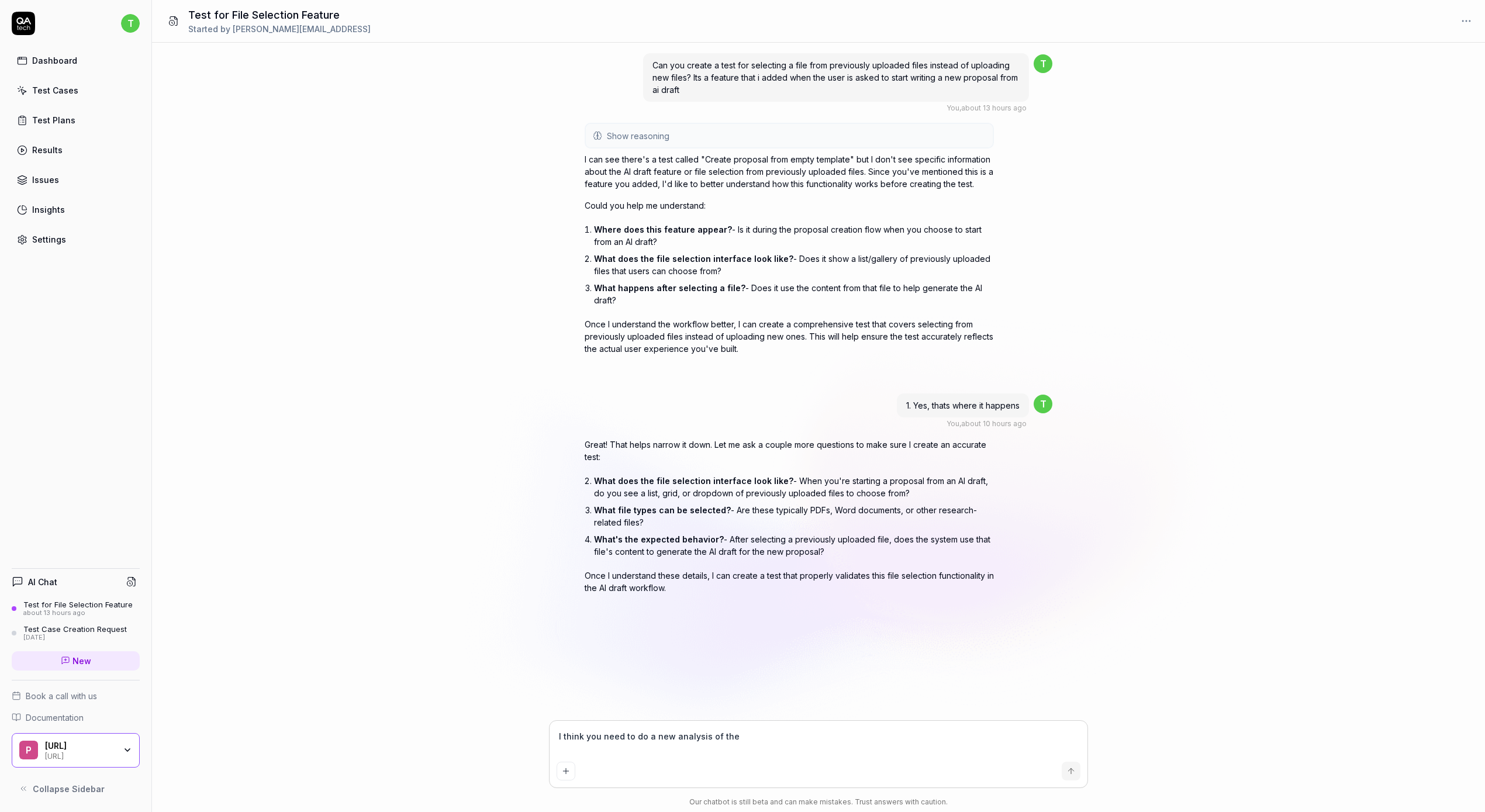
type textarea "I think you need to do a new analysis of the t"
type textarea "*"
type textarea "I think you need to do a new analysis of the to"
type textarea "*"
type textarea "I think you need to do a new analysis of the too"
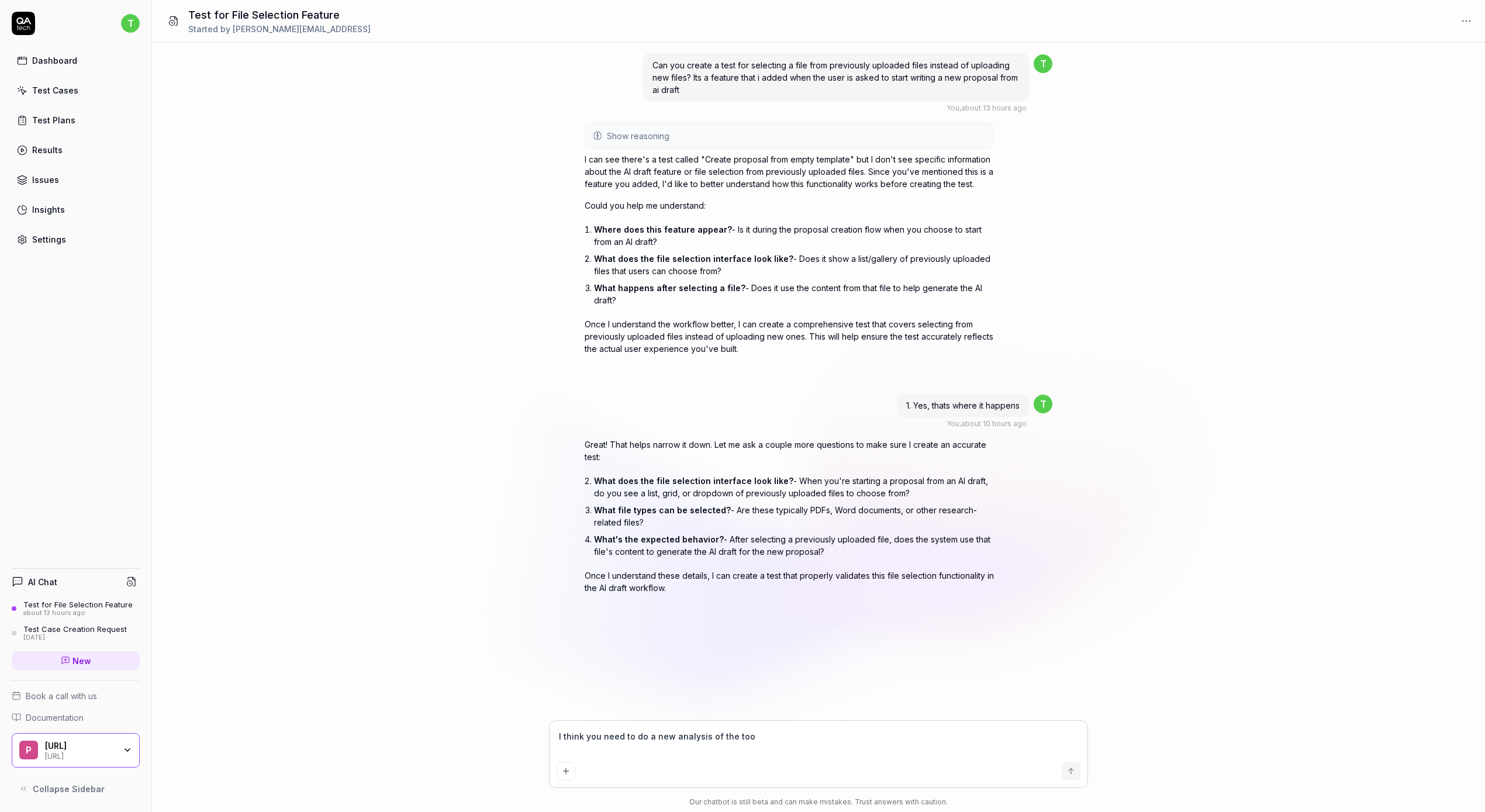
type textarea "*"
type textarea "I think you need to do a new analysis of the tool"
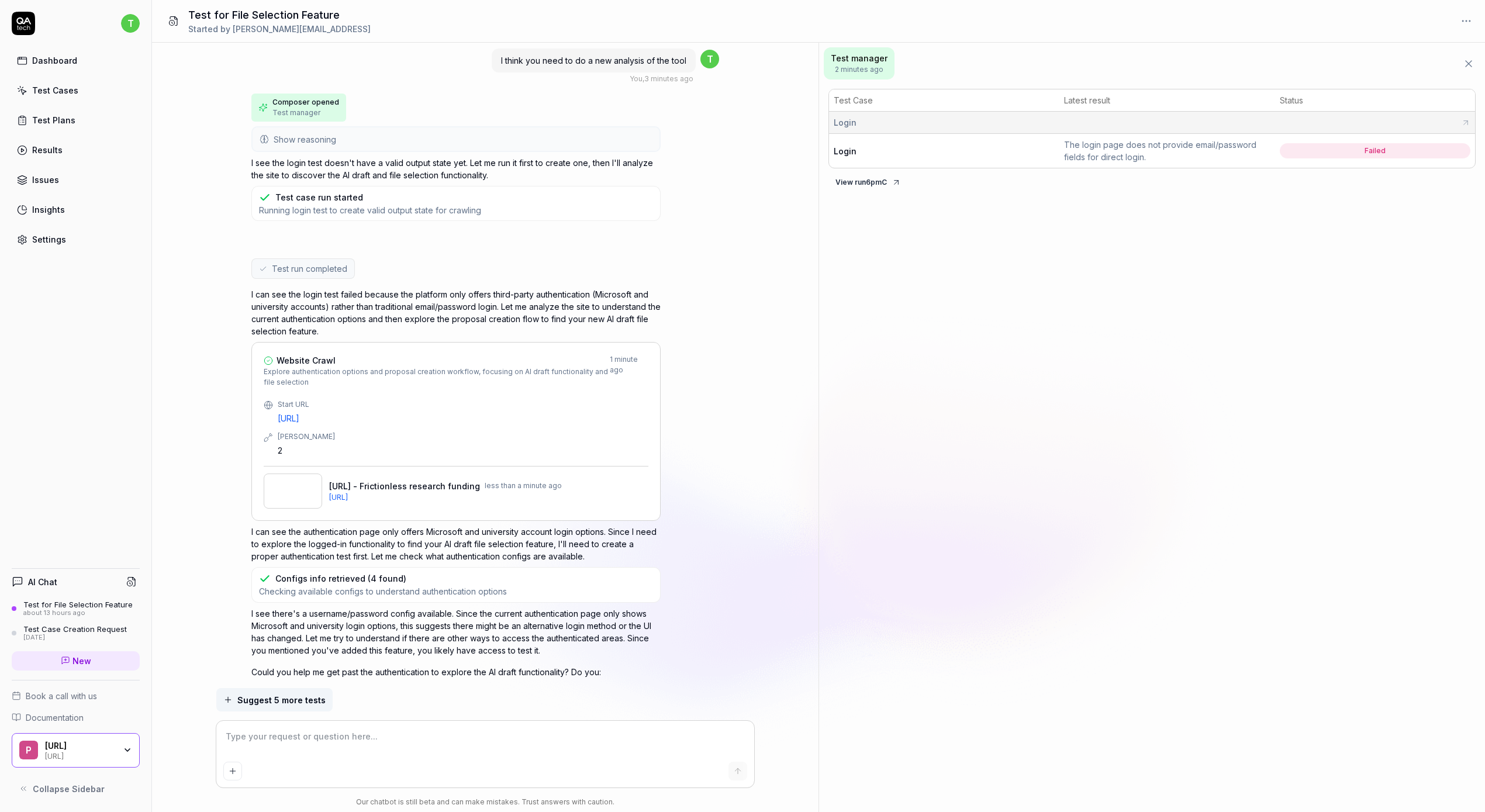
scroll to position [708, 0]
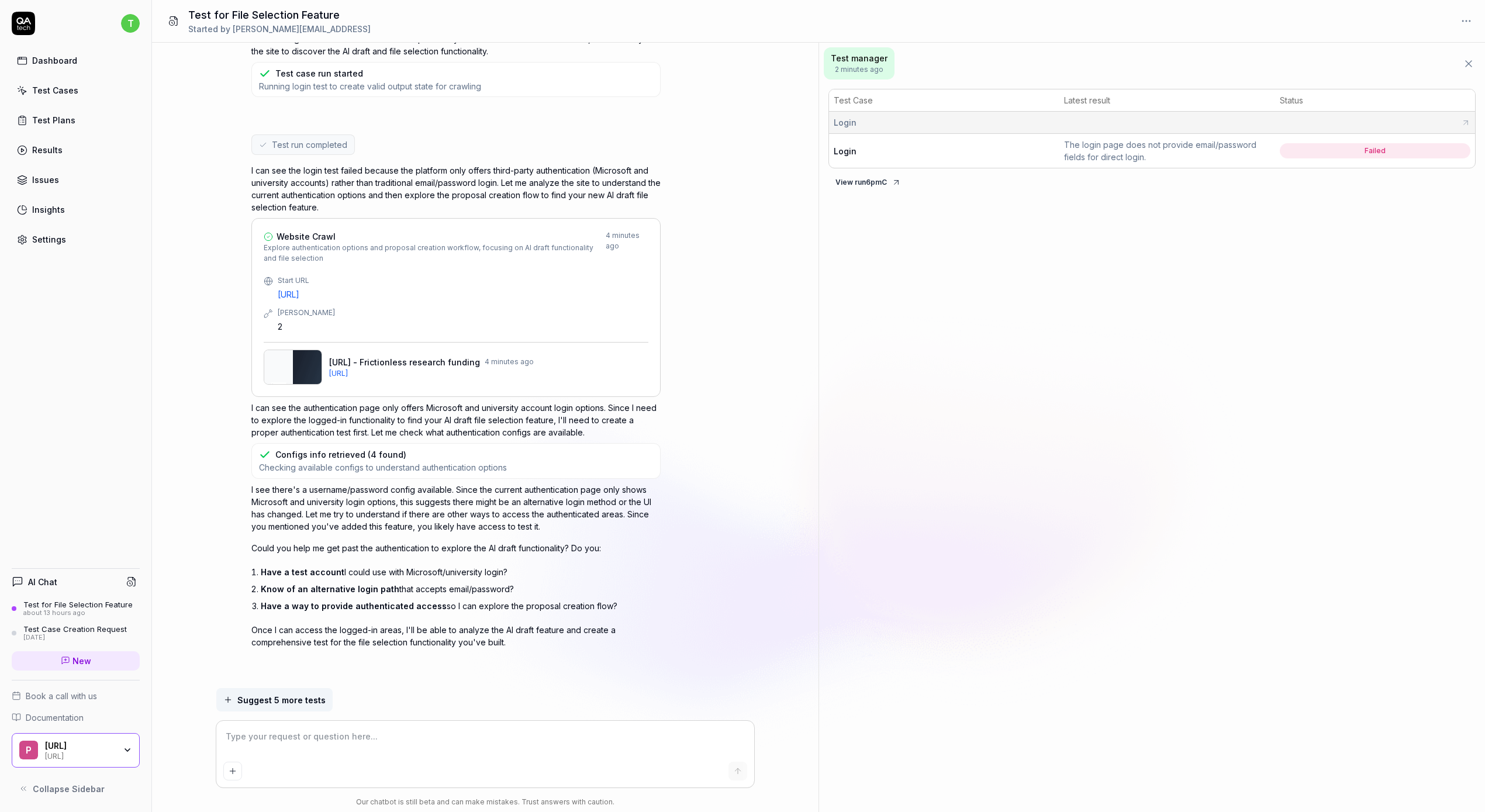
type textarea "*"
